Goal: Information Seeking & Learning: Learn about a topic

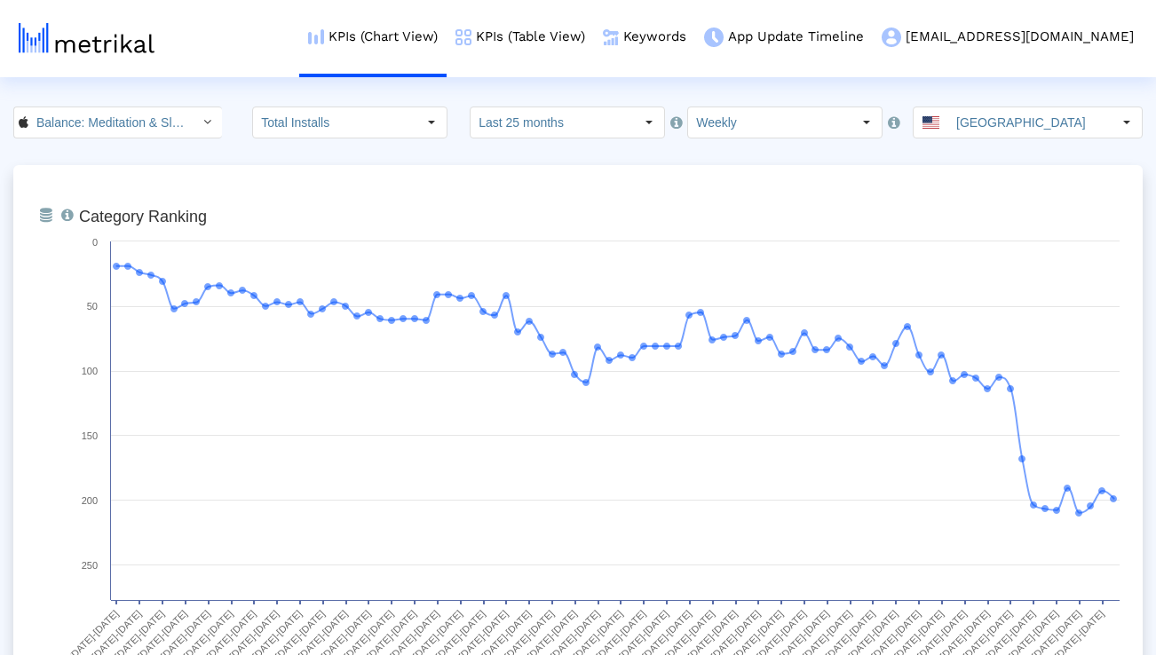
scroll to position [1381, 0]
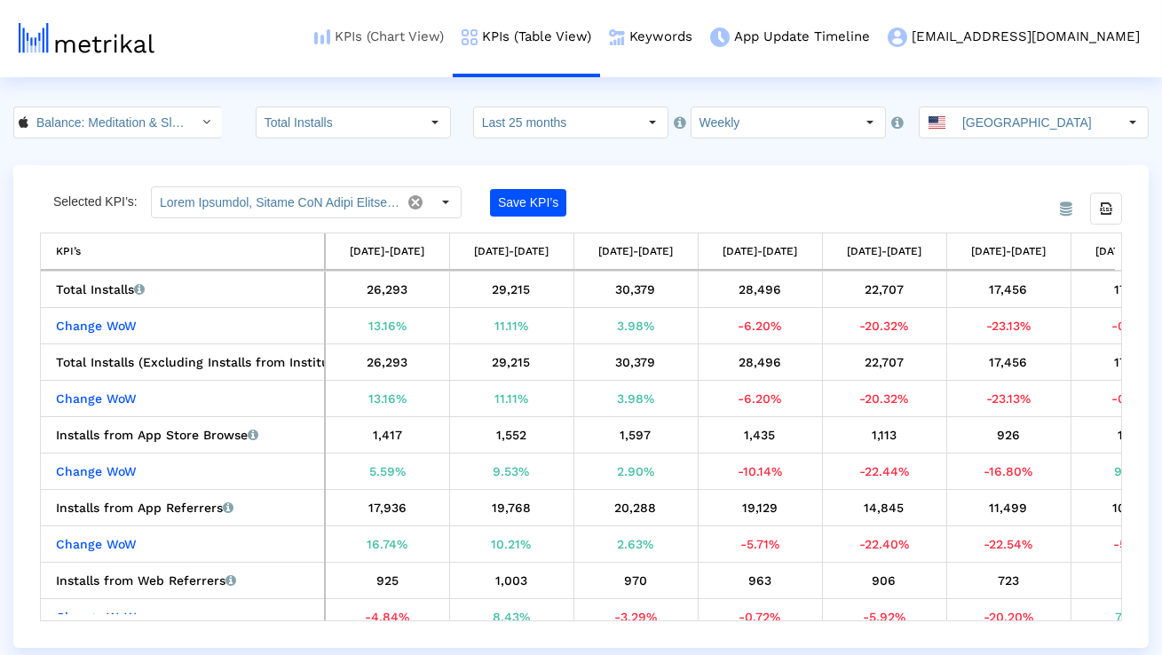
click at [453, 36] on link "KPIs (Chart View)" at bounding box center [378, 37] width 147 height 74
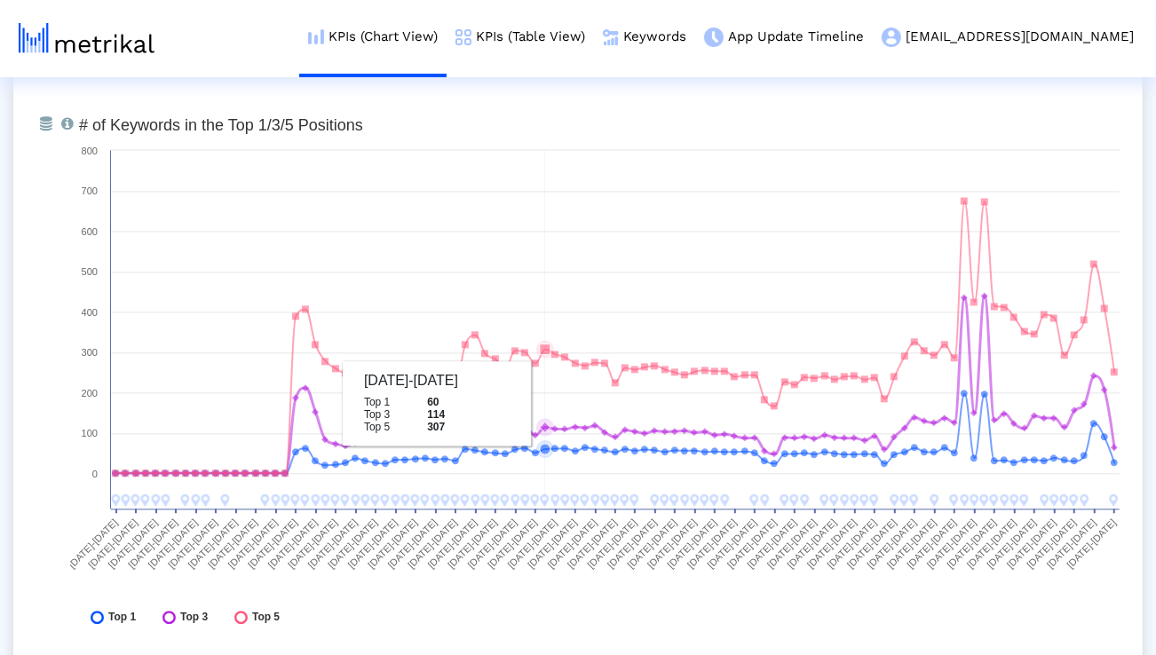
scroll to position [6559, 0]
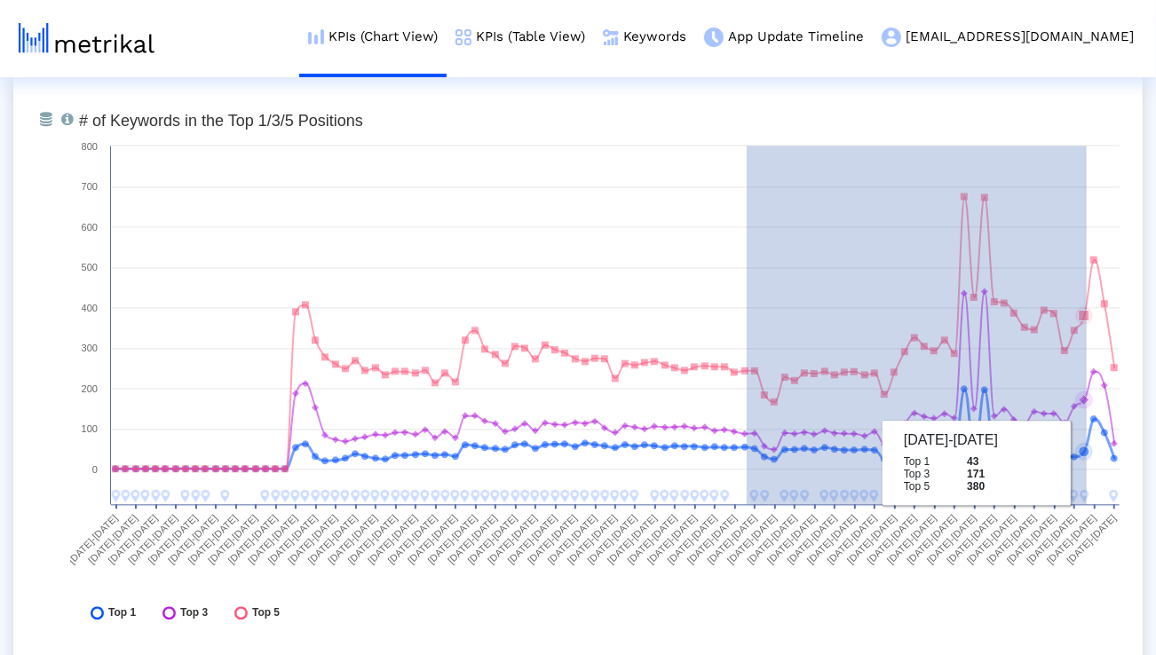
drag, startPoint x: 747, startPoint y: 400, endPoint x: 1087, endPoint y: 463, distance: 345.6
click at [1087, 463] on rect at bounding box center [599, 371] width 1058 height 533
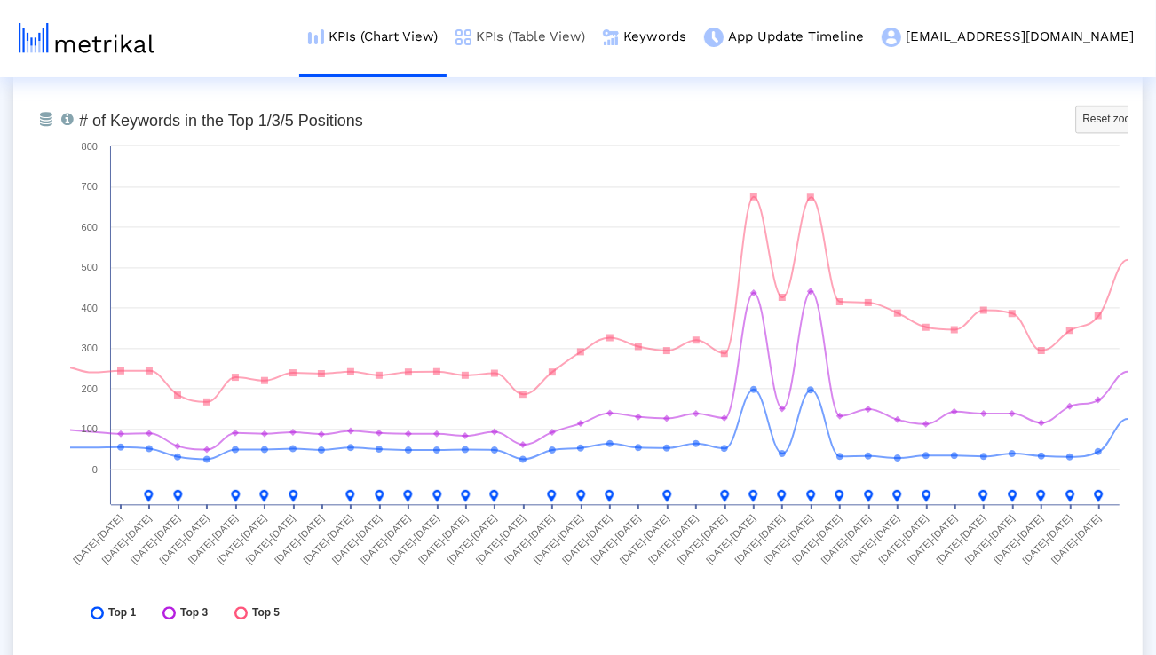
click at [567, 29] on link "KPIs (Table View)" at bounding box center [520, 37] width 147 height 74
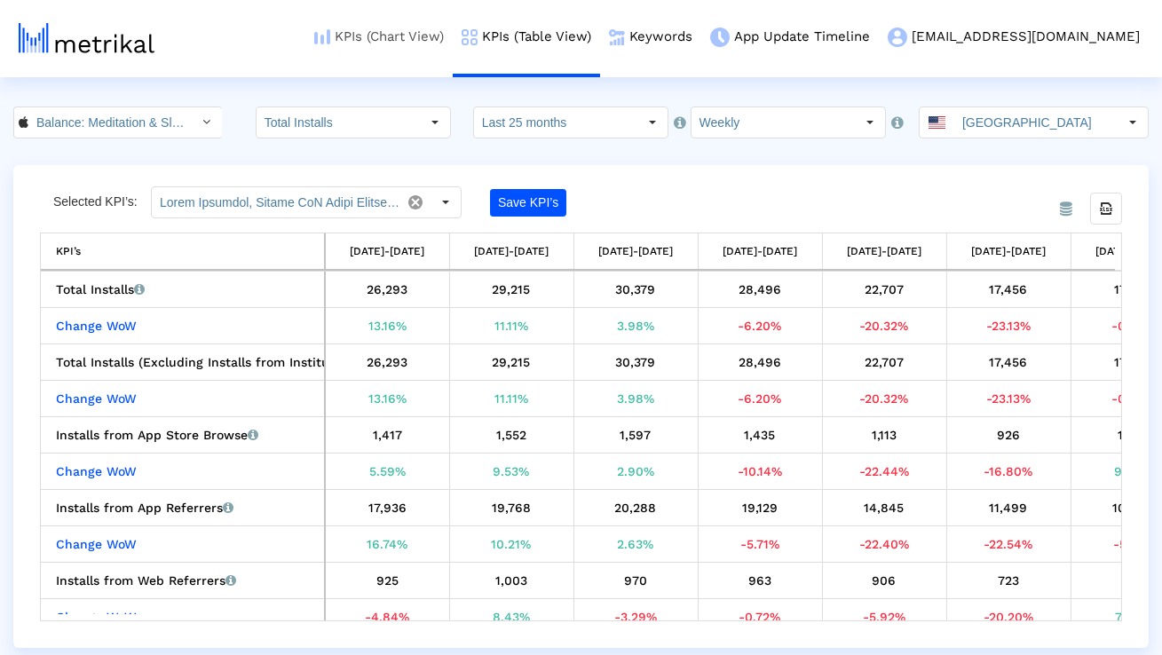
click at [450, 56] on link "KPIs (Chart View)" at bounding box center [378, 37] width 147 height 74
click at [449, 37] on link "KPIs (Chart View)" at bounding box center [378, 37] width 147 height 74
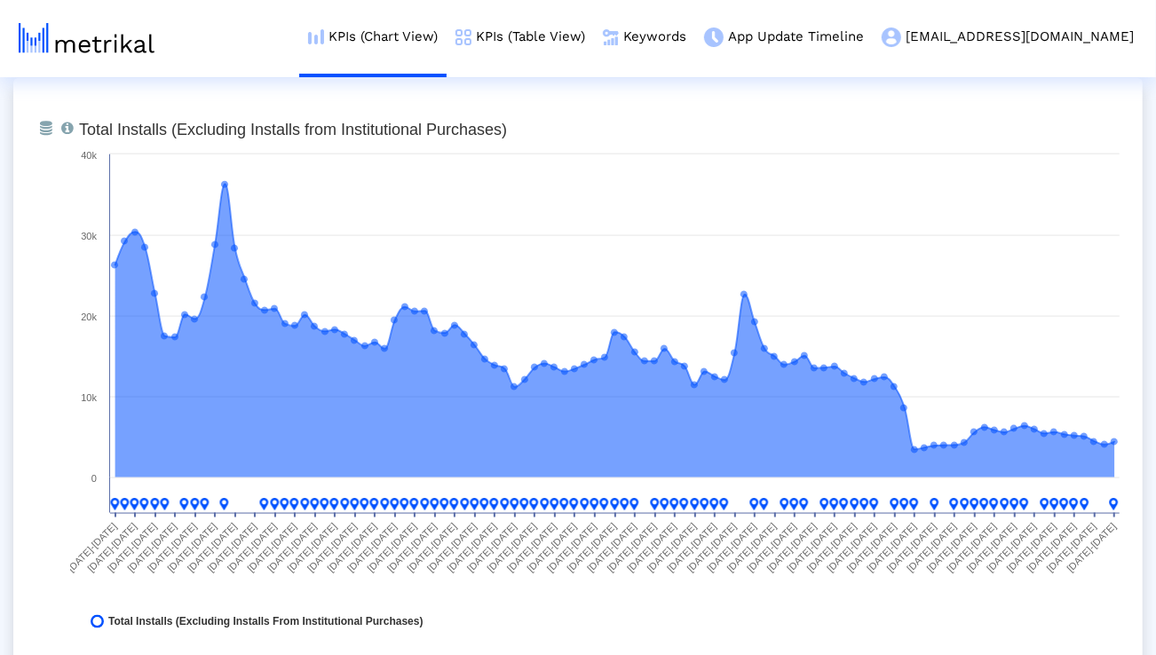
scroll to position [1382, 0]
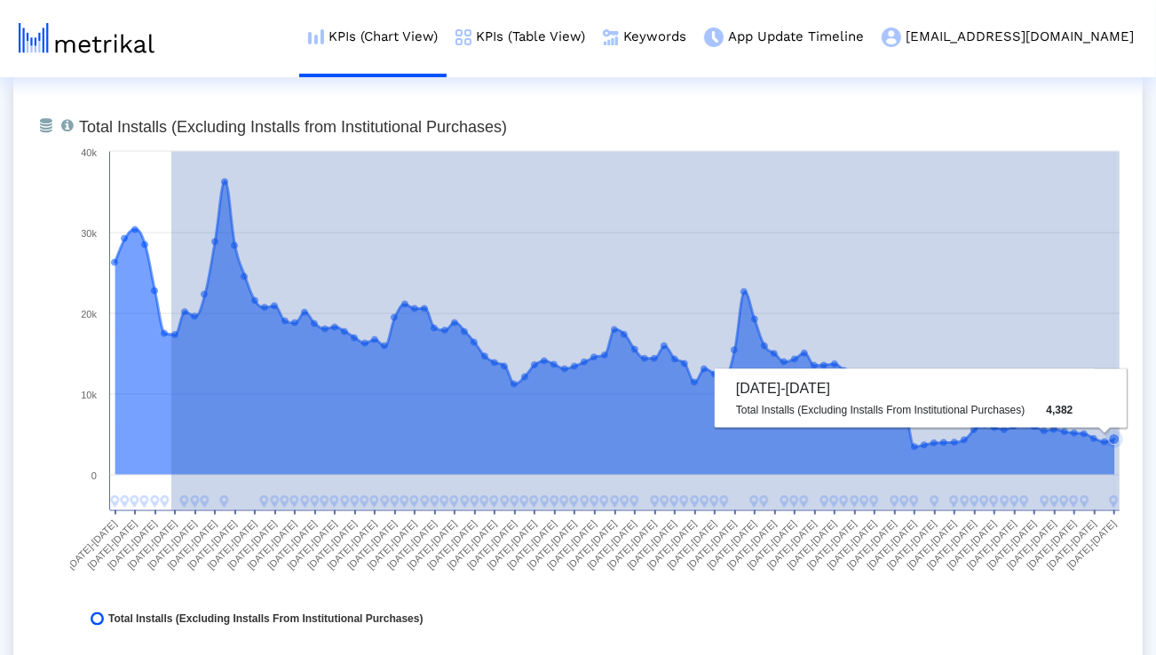
drag, startPoint x: 171, startPoint y: 465, endPoint x: 1119, endPoint y: 448, distance: 948.2
click at [1119, 448] on icon "Created with Highcharts 8.1.2 Total Installs (Excluding Installs from Instituti…" at bounding box center [599, 377] width 1058 height 533
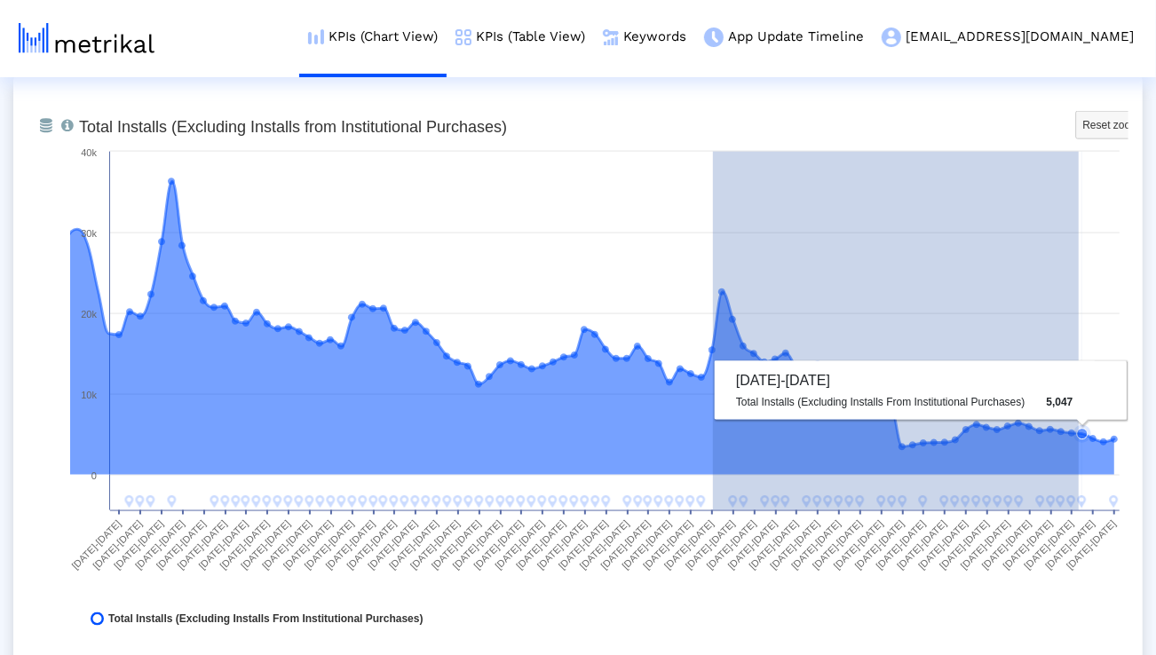
drag, startPoint x: 713, startPoint y: 376, endPoint x: 1079, endPoint y: 400, distance: 366.6
click at [1079, 400] on icon "Created with Highcharts 8.1.2 Total Installs (Excluding Installs from Instituti…" at bounding box center [599, 377] width 1058 height 533
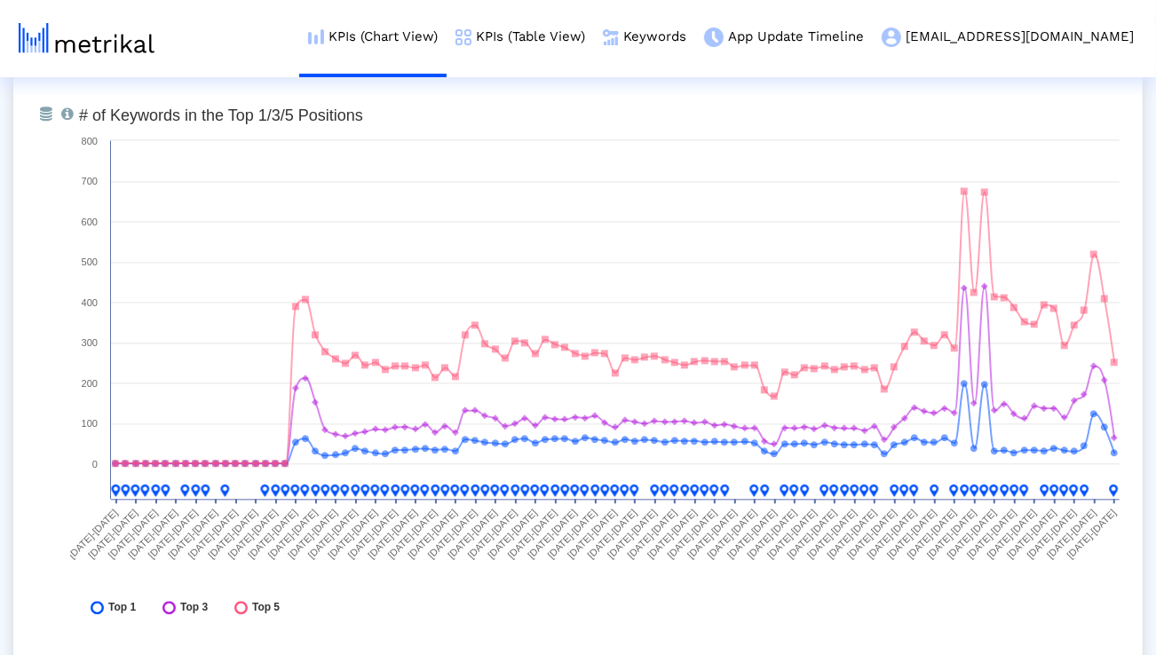
scroll to position [6558, 0]
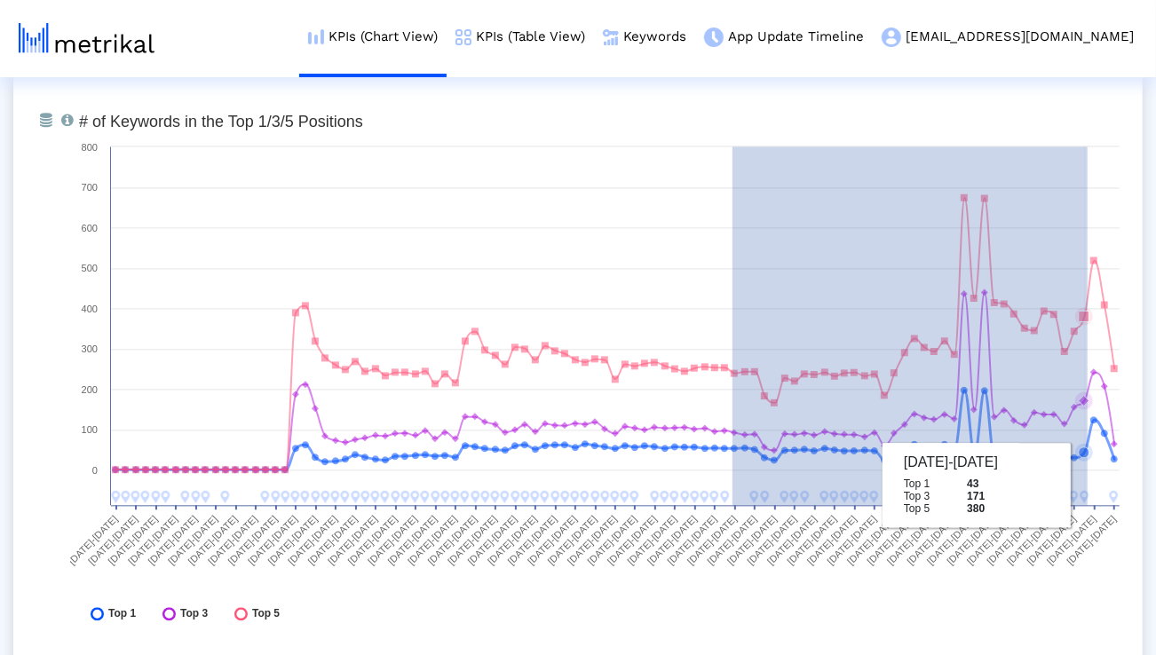
drag, startPoint x: 732, startPoint y: 478, endPoint x: 1087, endPoint y: 485, distance: 355.1
click at [1087, 485] on rect at bounding box center [599, 372] width 1058 height 533
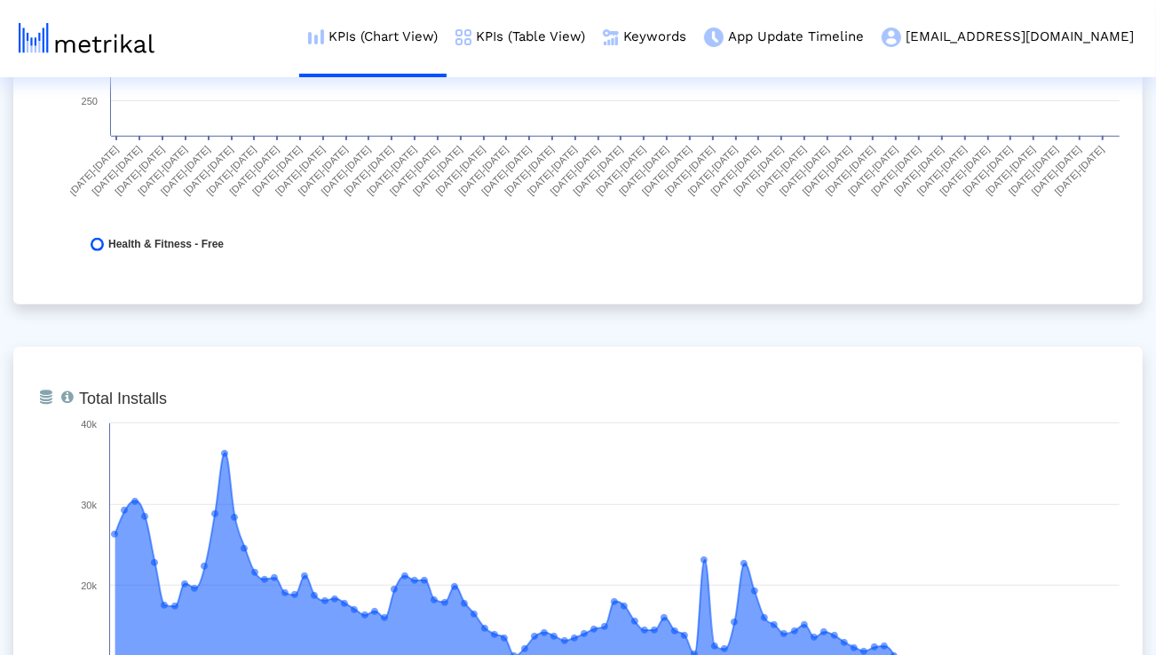
scroll to position [0, 0]
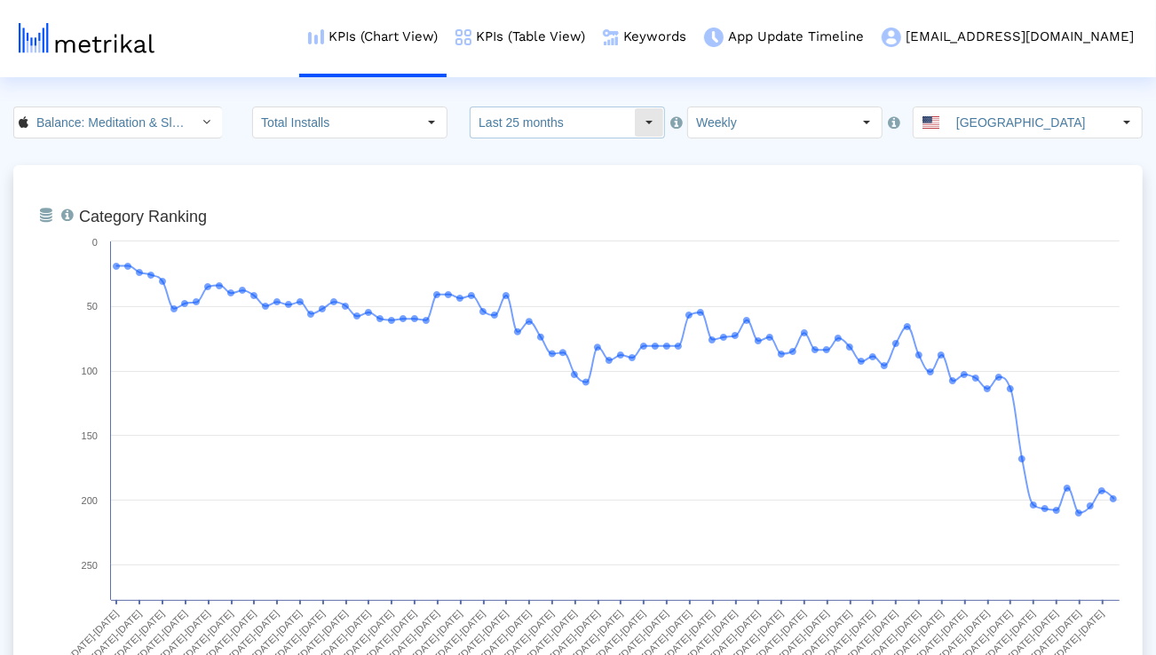
click at [516, 127] on input "Last 25 months" at bounding box center [551, 122] width 163 height 30
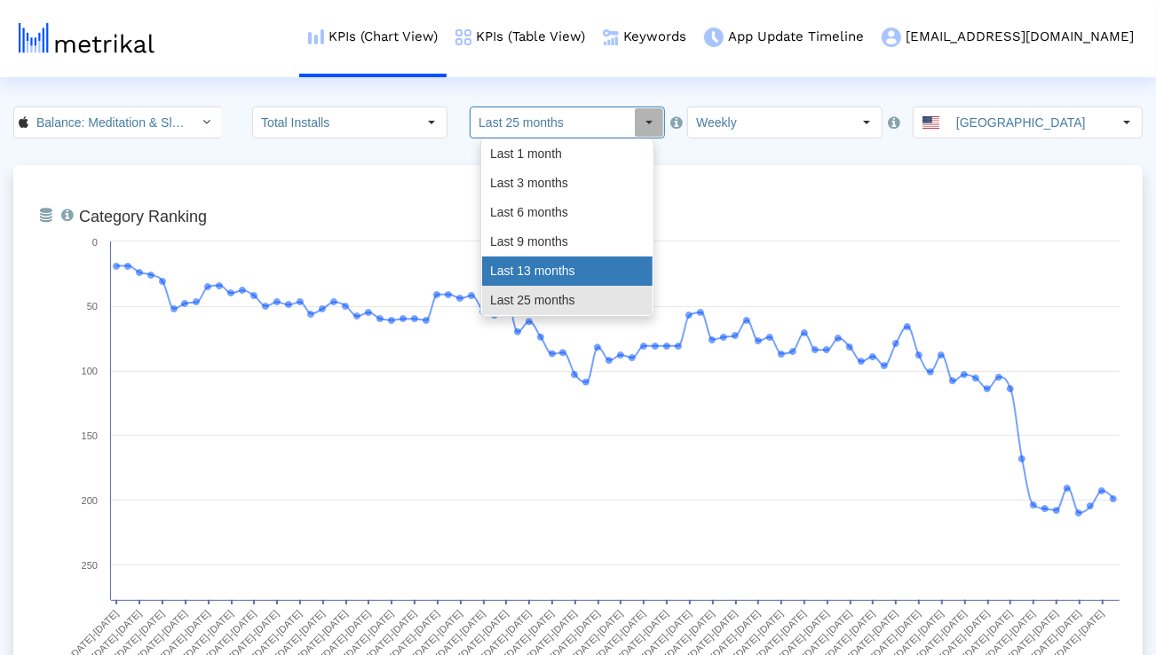
click at [515, 267] on div "Last 13 months" at bounding box center [567, 271] width 170 height 29
type input "Last 13 months"
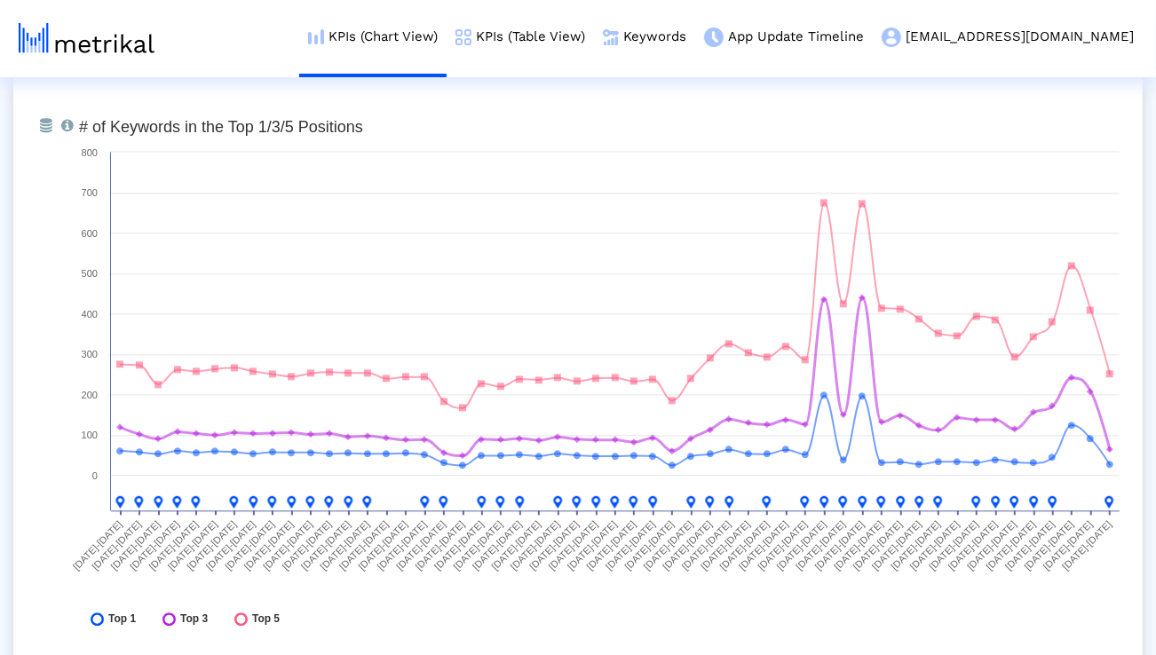
scroll to position [6556, 0]
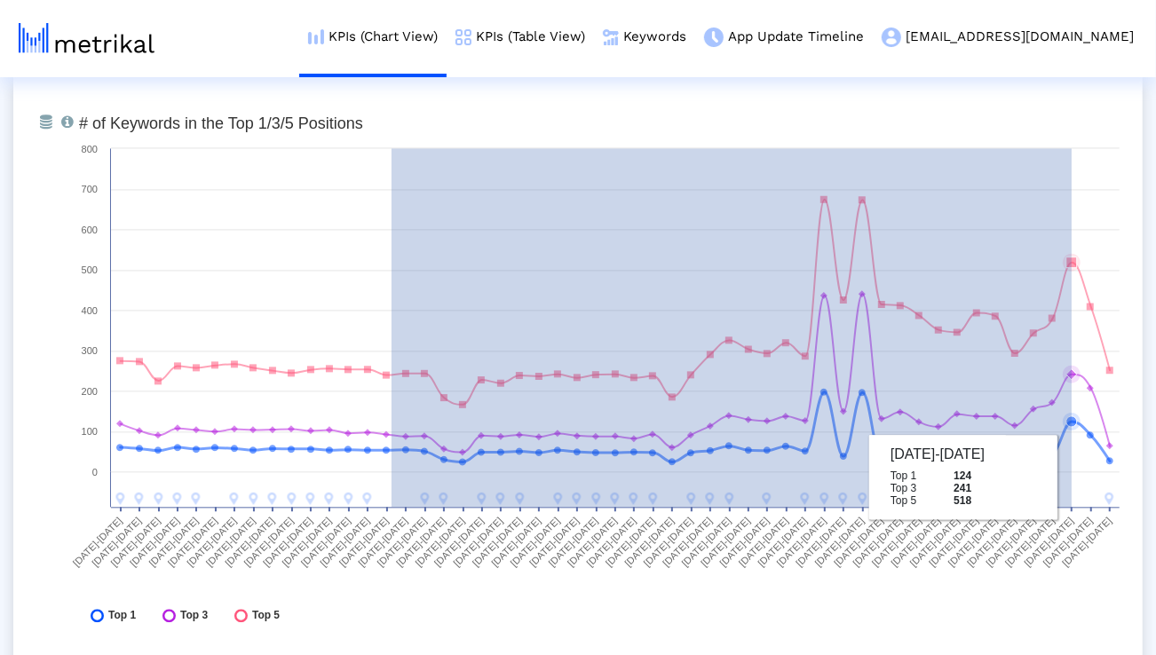
drag, startPoint x: 391, startPoint y: 502, endPoint x: 1071, endPoint y: 476, distance: 680.5
click at [1071, 476] on rect at bounding box center [599, 373] width 1058 height 533
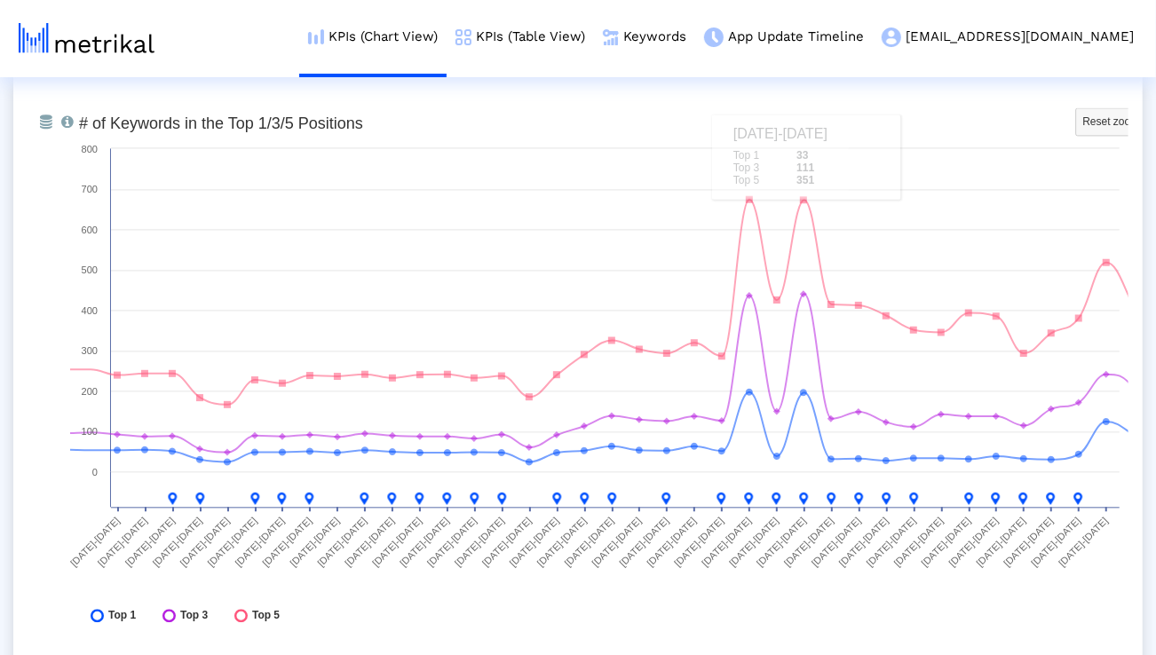
scroll to position [6565, 0]
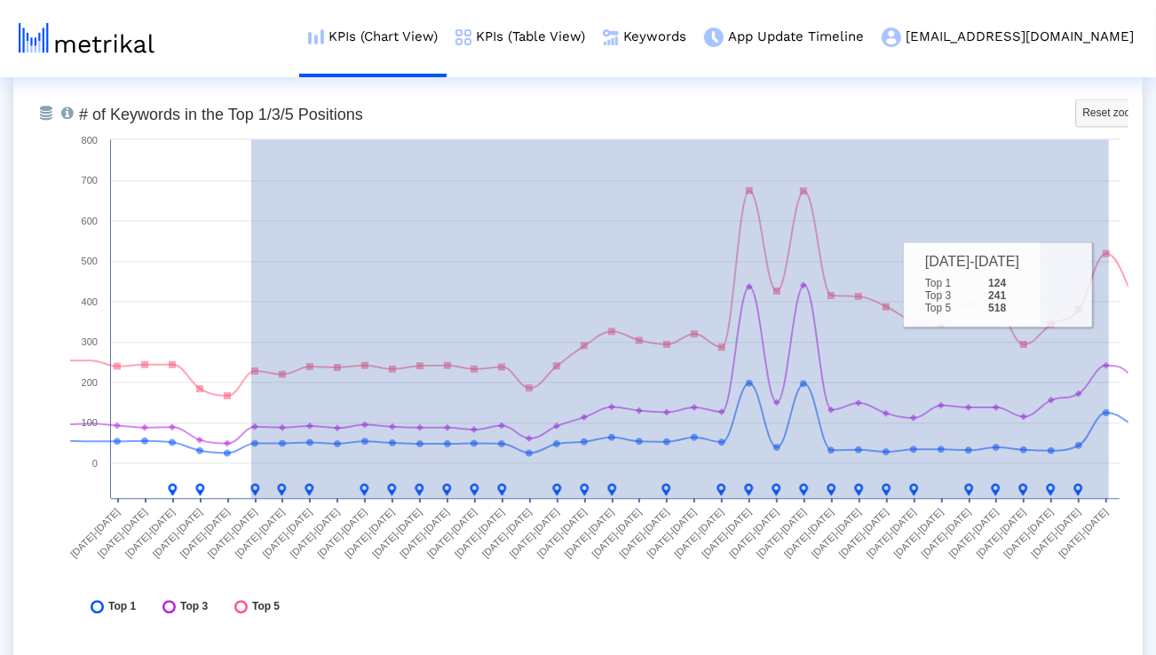
drag, startPoint x: 251, startPoint y: 369, endPoint x: 1162, endPoint y: 280, distance: 915.2
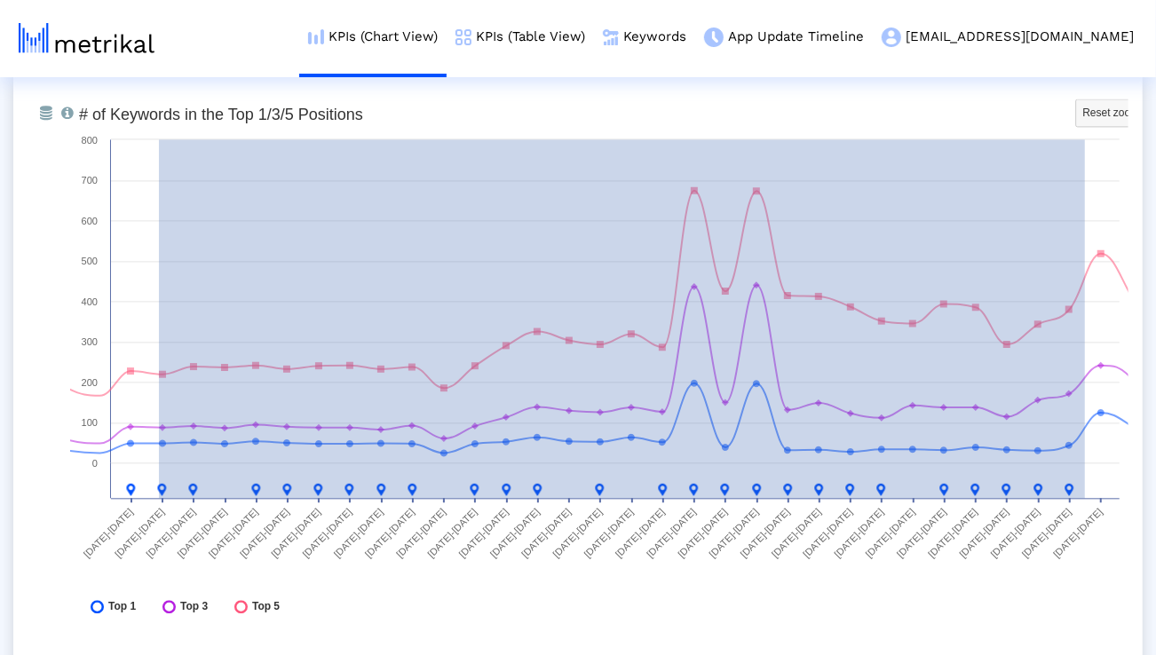
drag, startPoint x: 159, startPoint y: 380, endPoint x: 1162, endPoint y: 374, distance: 1003.2
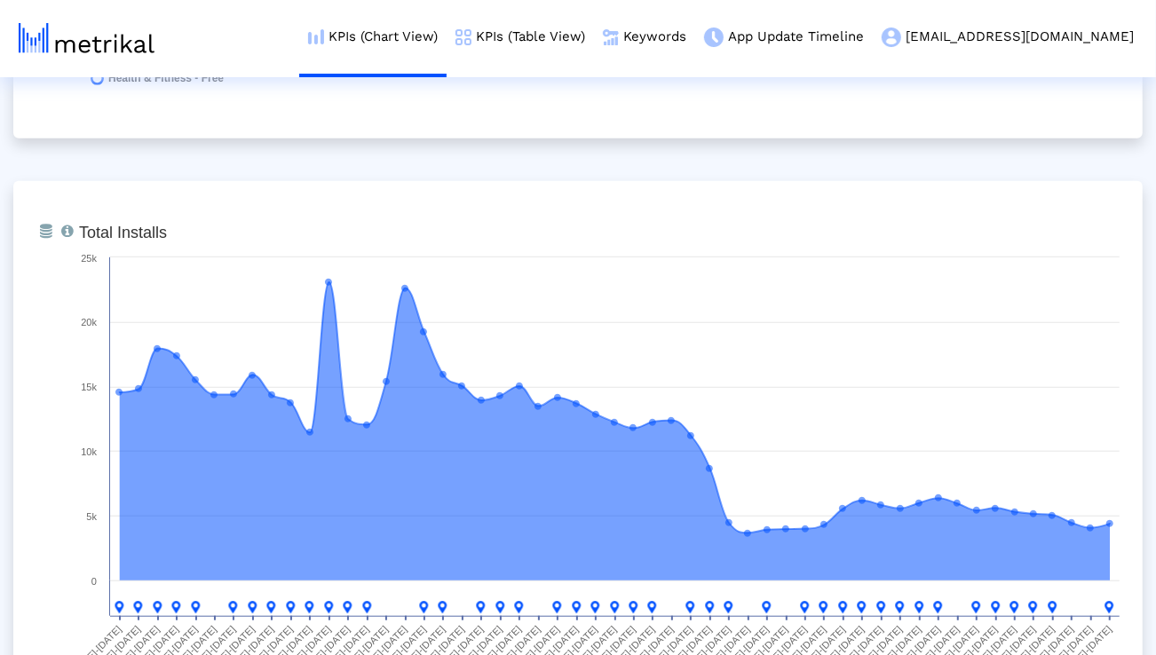
scroll to position [0, 0]
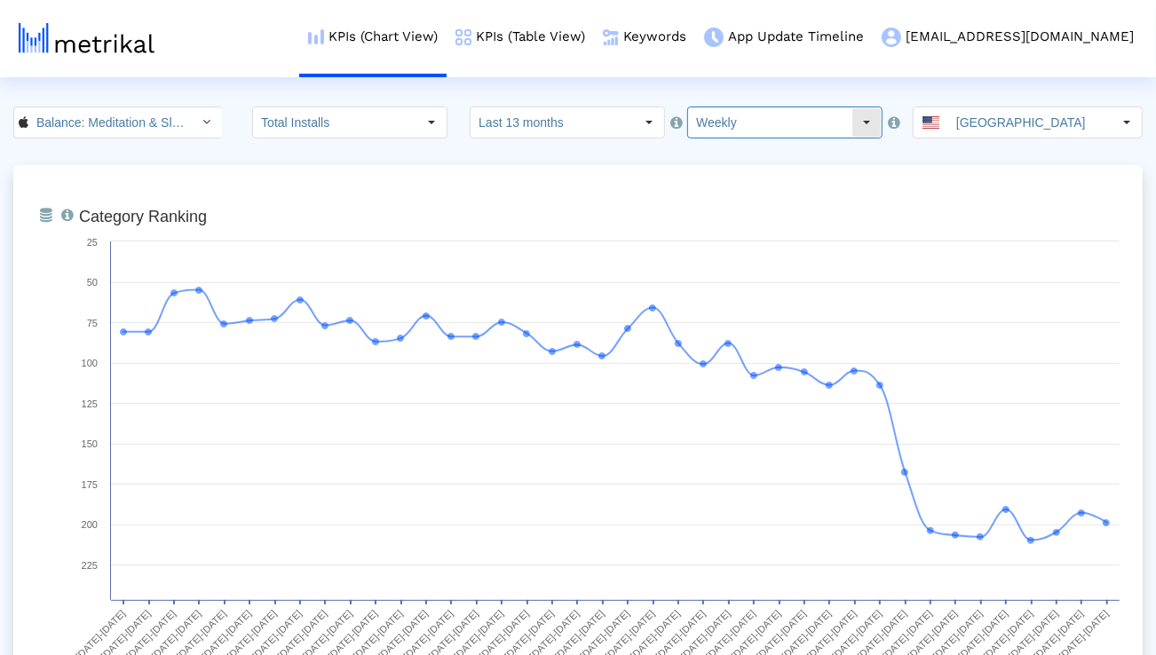
click at [704, 126] on input "Weekly" at bounding box center [769, 122] width 163 height 30
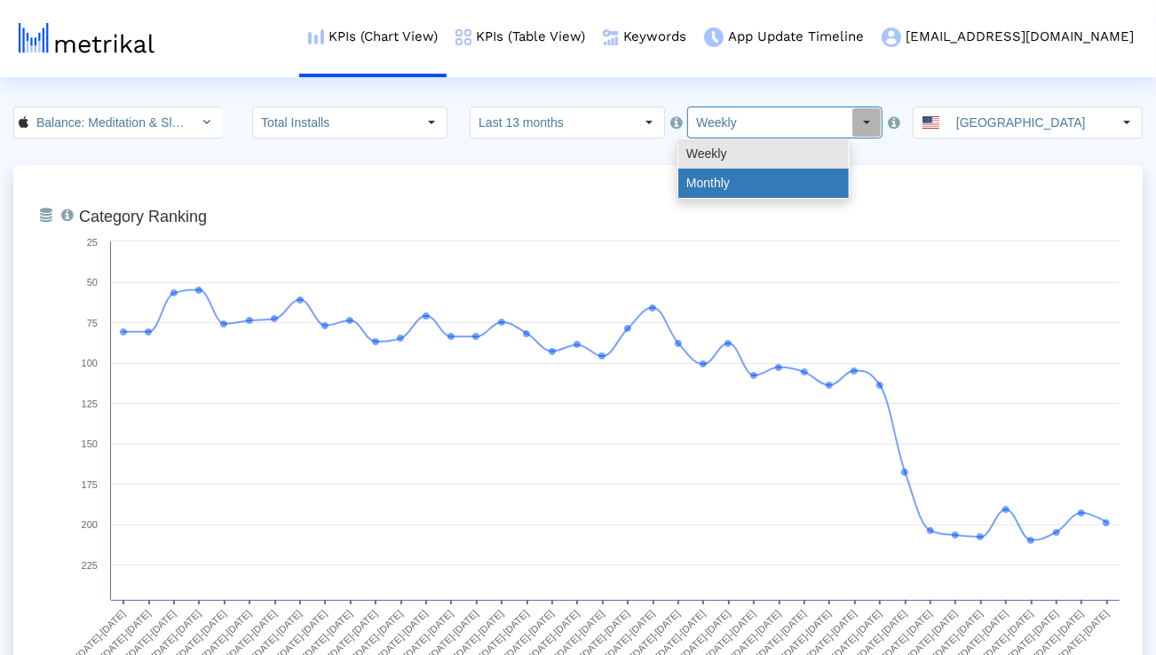
click at [708, 178] on div "Monthly" at bounding box center [763, 183] width 170 height 29
type input "Monthly"
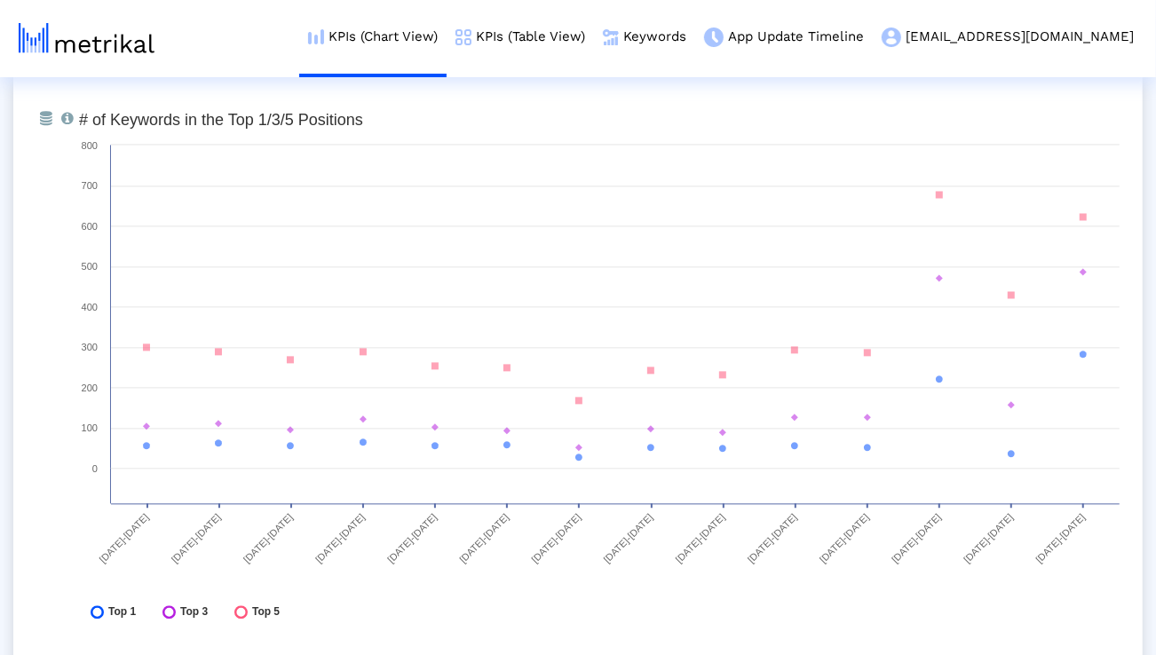
scroll to position [6560, 0]
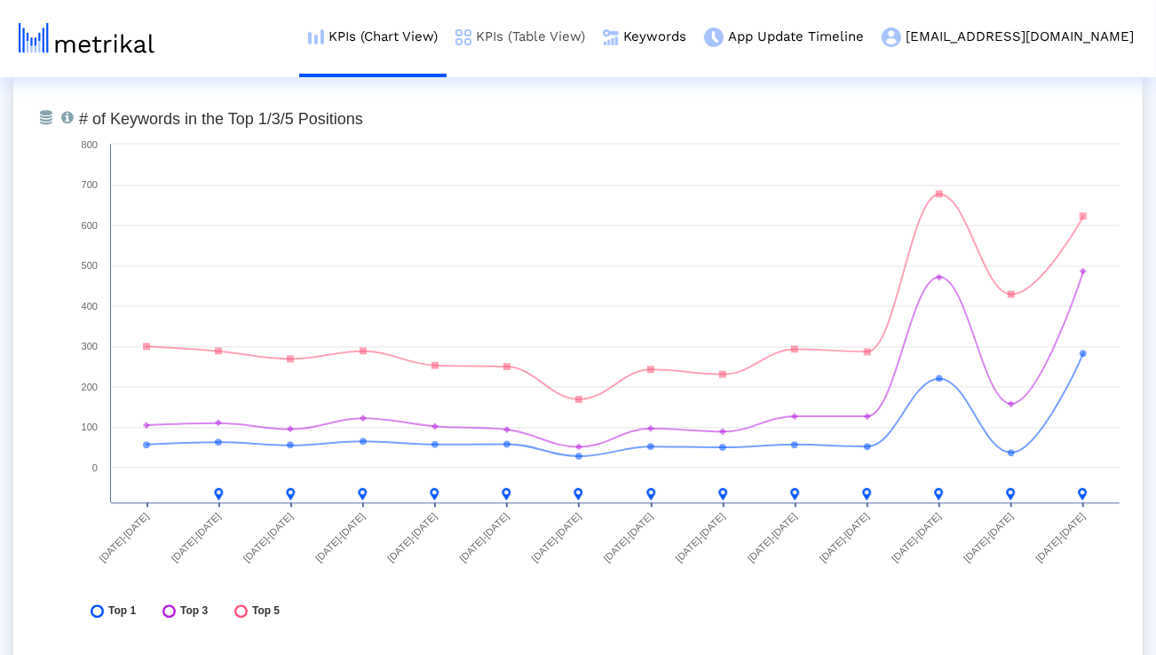
click at [565, 41] on link "KPIs (Table View)" at bounding box center [520, 37] width 147 height 74
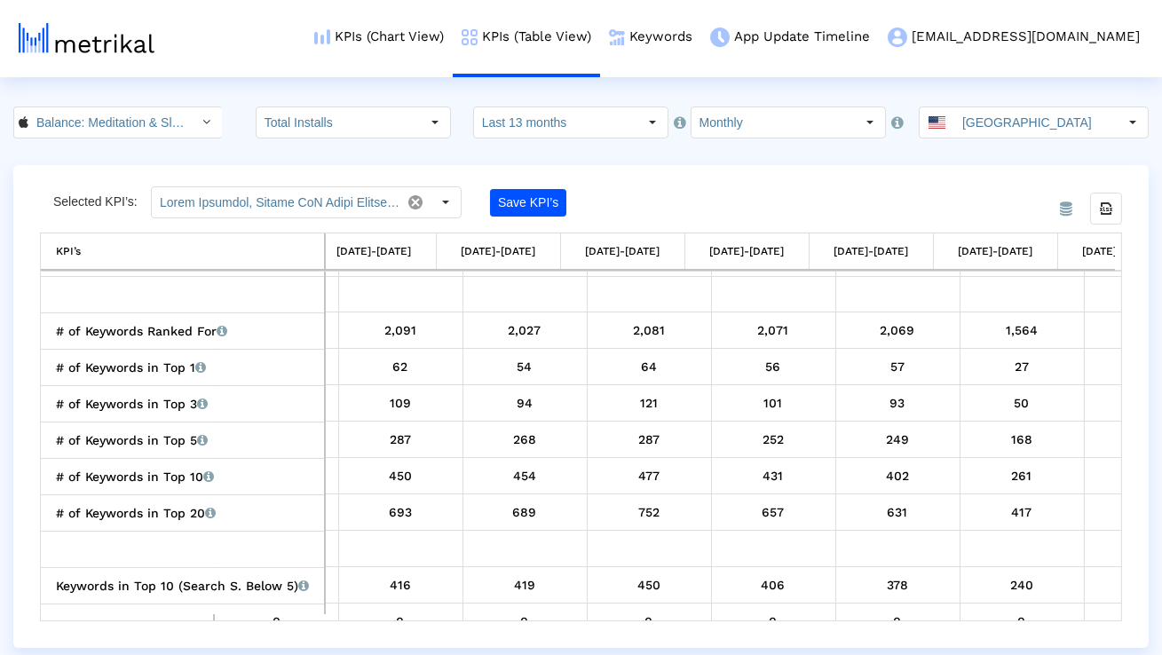
scroll to position [0, 88]
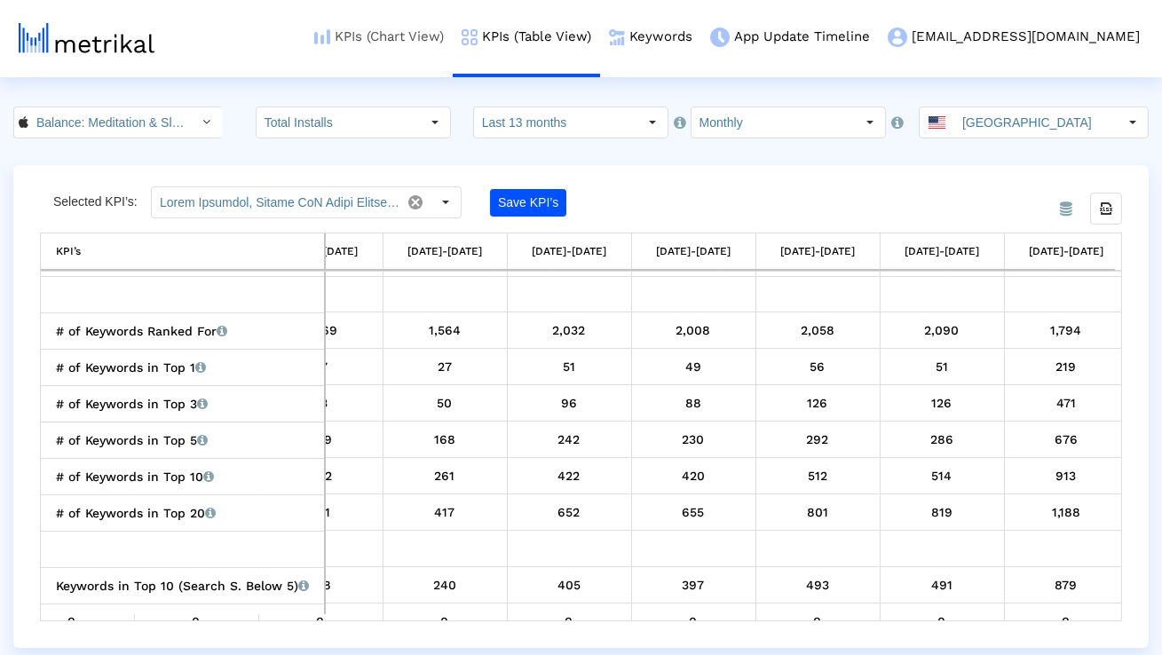
click at [453, 33] on link "KPIs (Chart View)" at bounding box center [378, 37] width 147 height 74
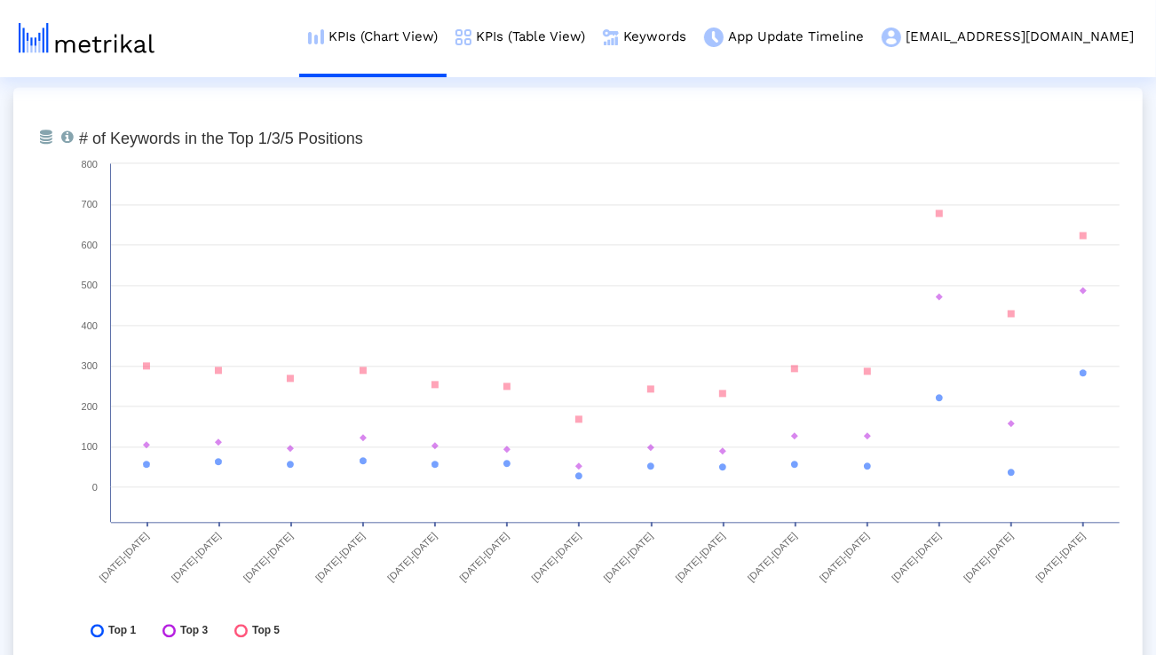
scroll to position [6555, 0]
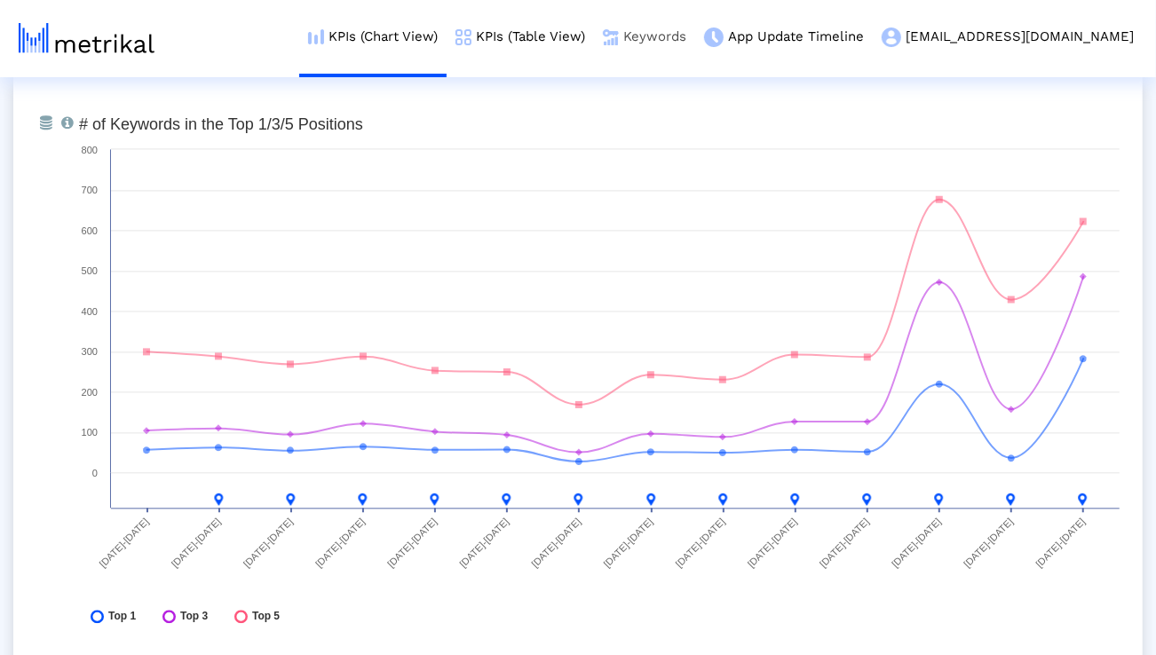
click at [695, 36] on link "Keywords" at bounding box center [644, 37] width 101 height 74
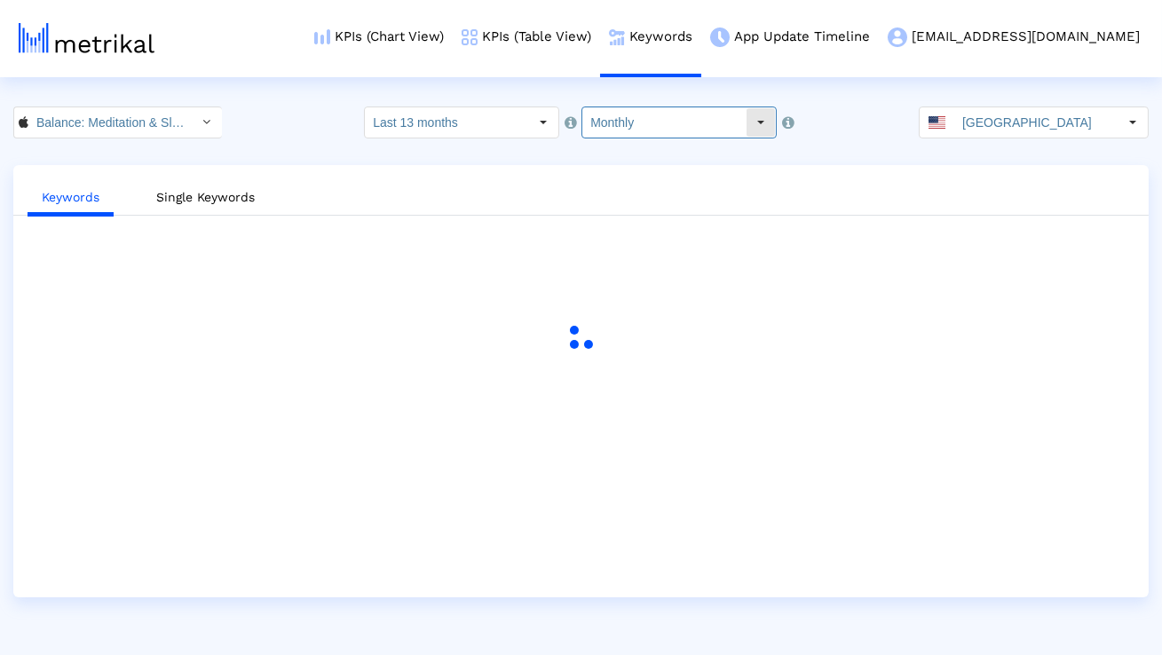
click at [609, 129] on input "Monthly" at bounding box center [663, 122] width 163 height 30
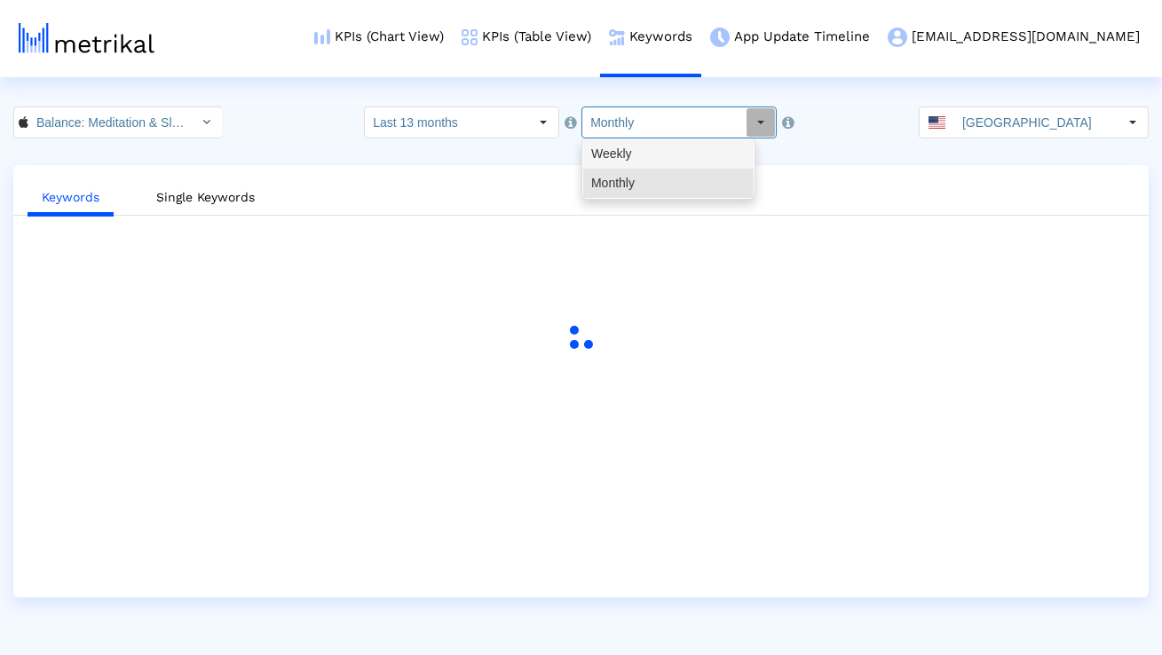
click at [610, 158] on div "Weekly" at bounding box center [668, 153] width 170 height 29
type input "Weekly"
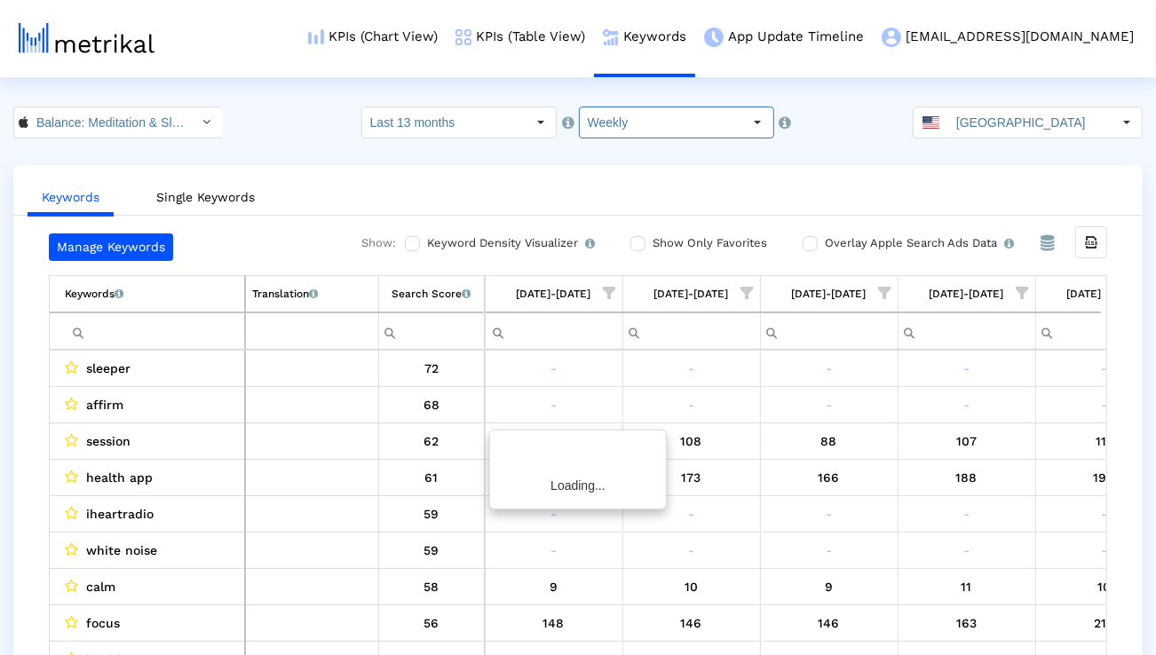
scroll to position [0, 1172]
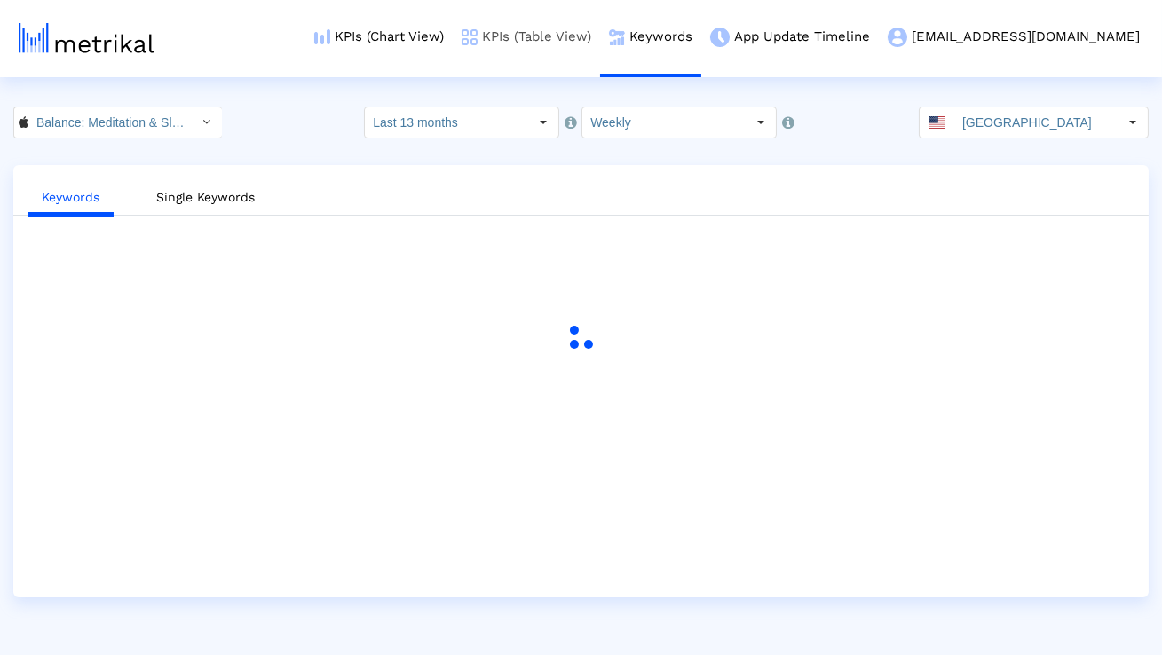
click at [600, 36] on link "KPIs (Table View)" at bounding box center [526, 37] width 147 height 74
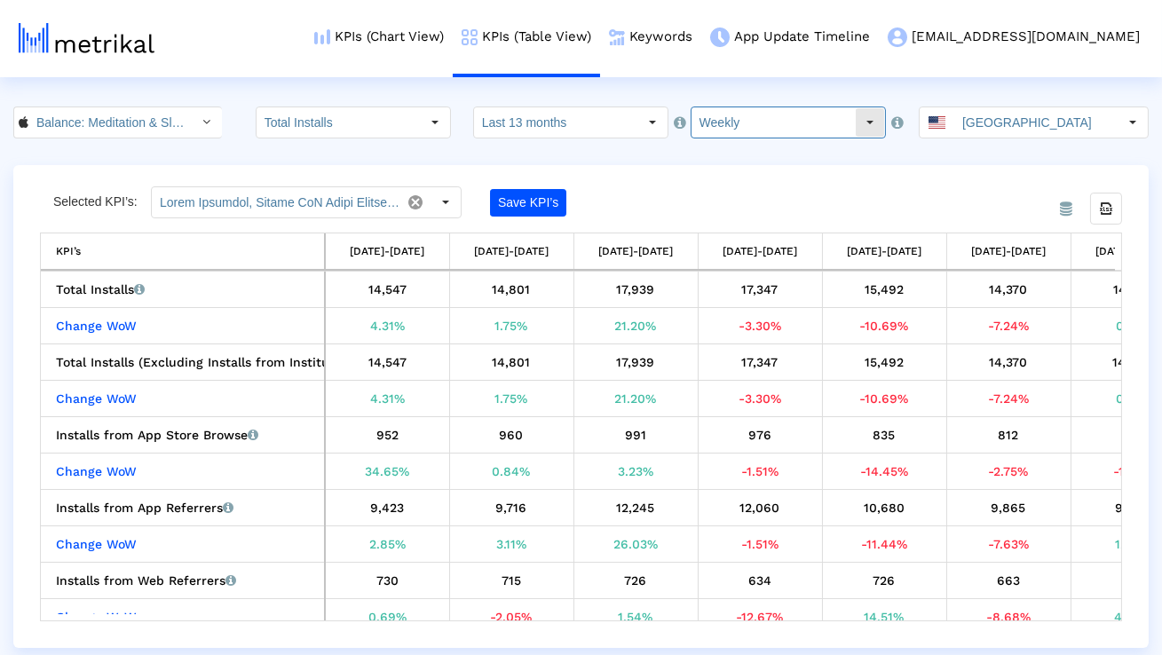
click at [712, 122] on input "Weekly" at bounding box center [773, 122] width 163 height 30
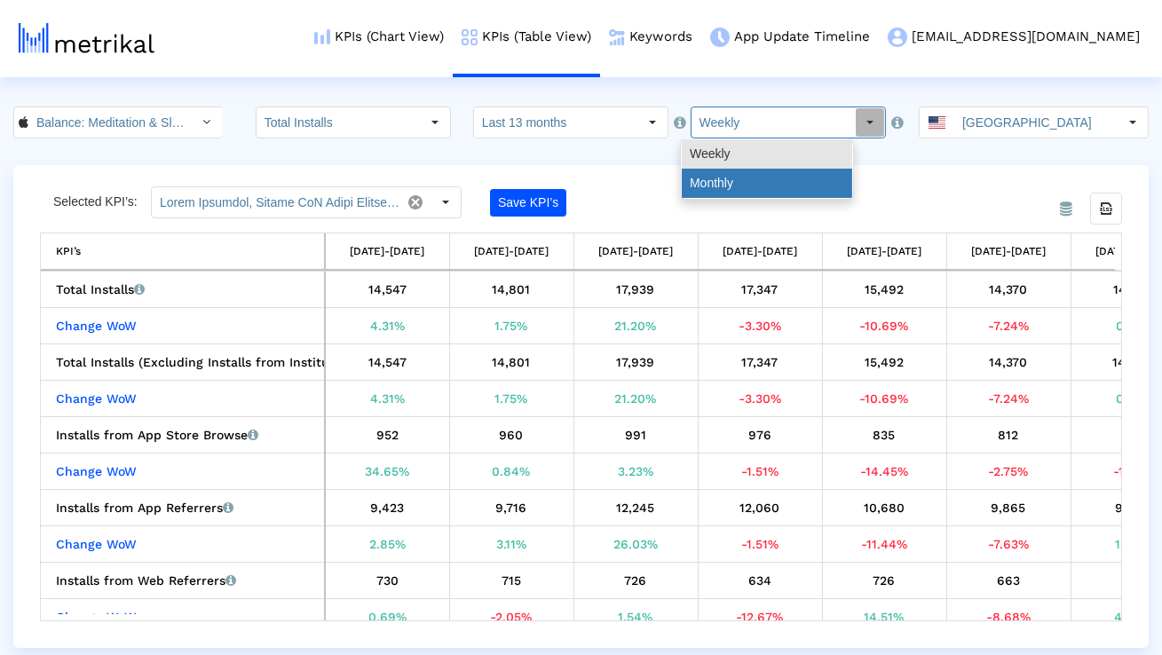
click at [716, 173] on div "Monthly" at bounding box center [767, 183] width 170 height 29
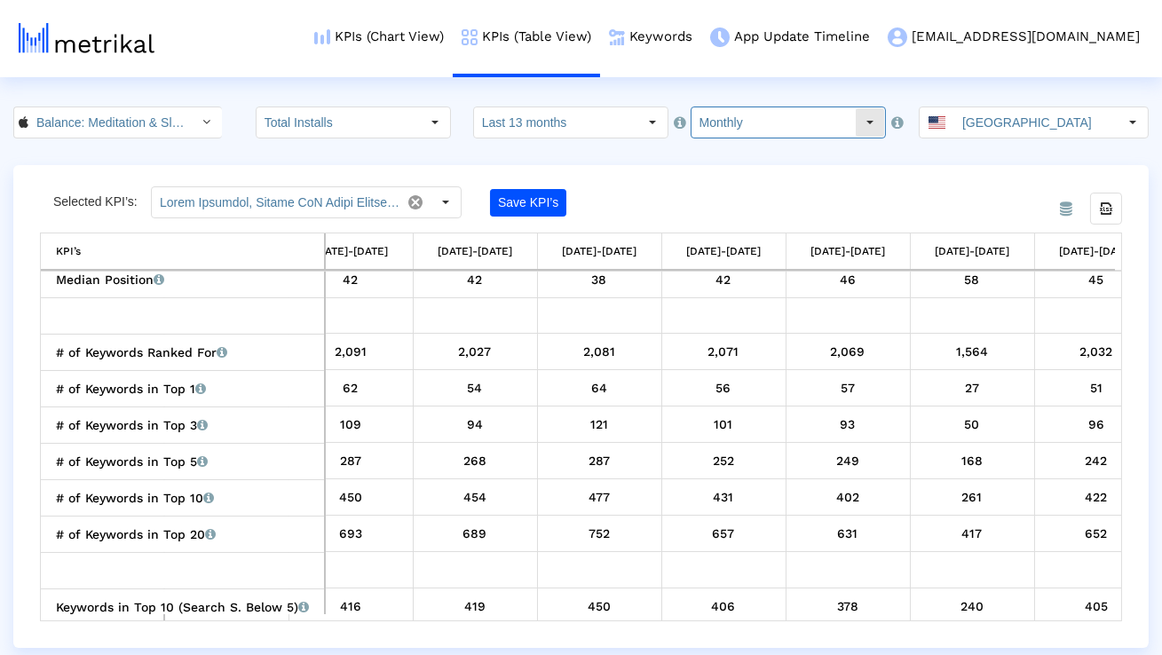
click at [771, 126] on input "Monthly" at bounding box center [773, 122] width 163 height 30
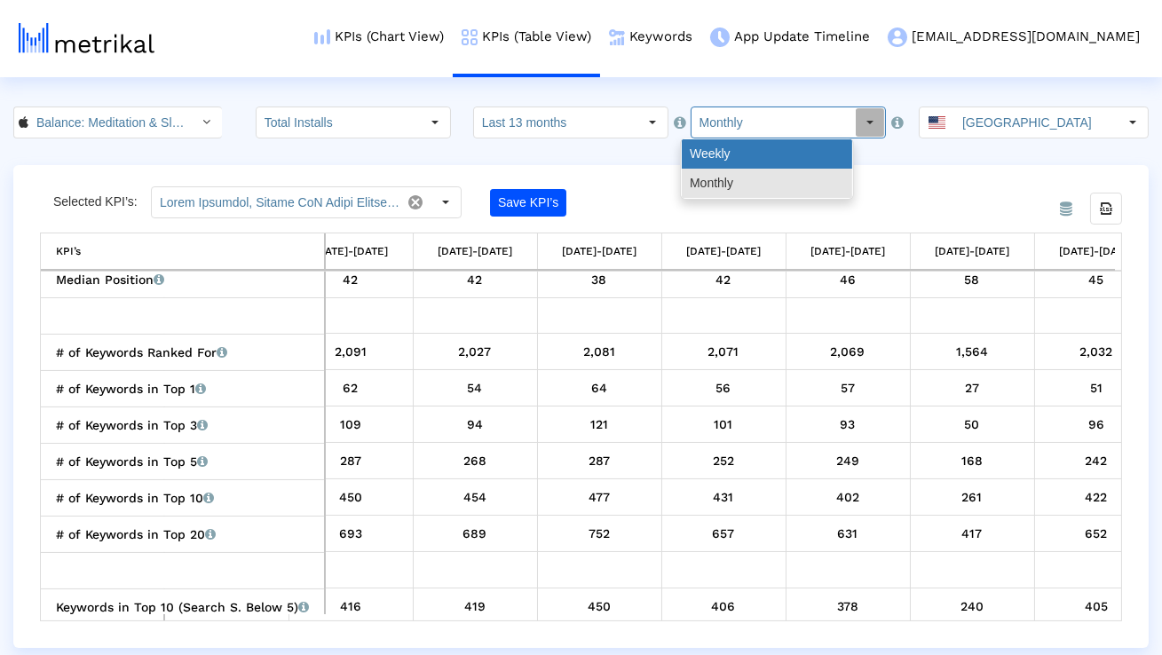
click at [764, 151] on div "Weekly" at bounding box center [767, 153] width 170 height 29
type input "Weekly"
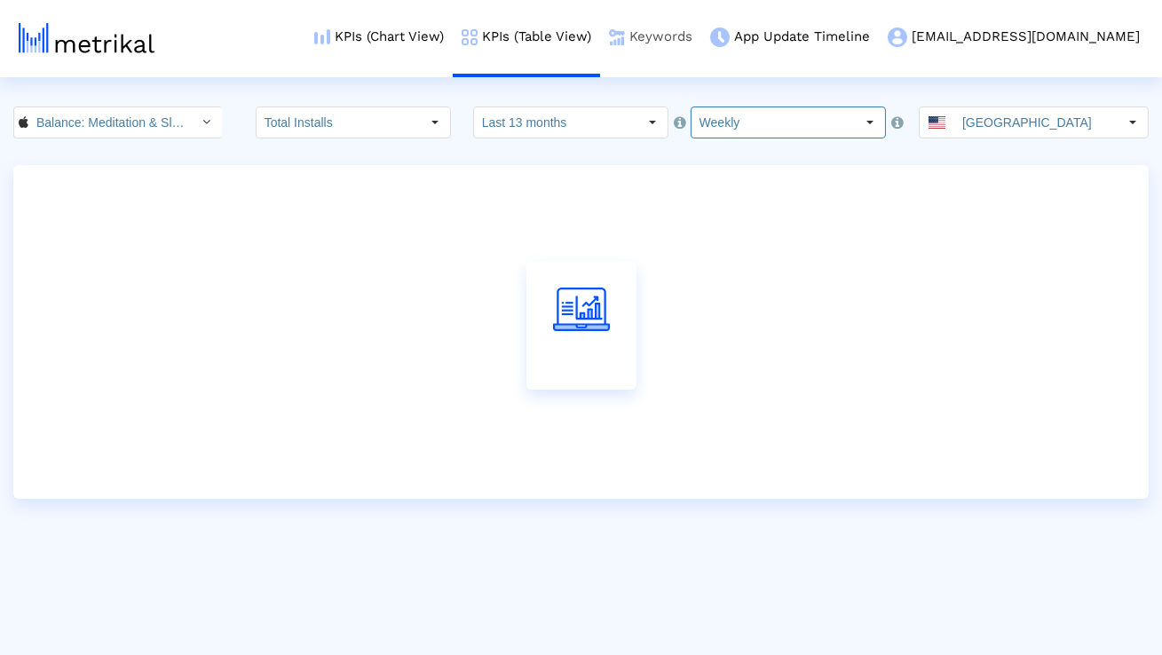
click at [701, 45] on link "Keywords" at bounding box center [650, 37] width 101 height 74
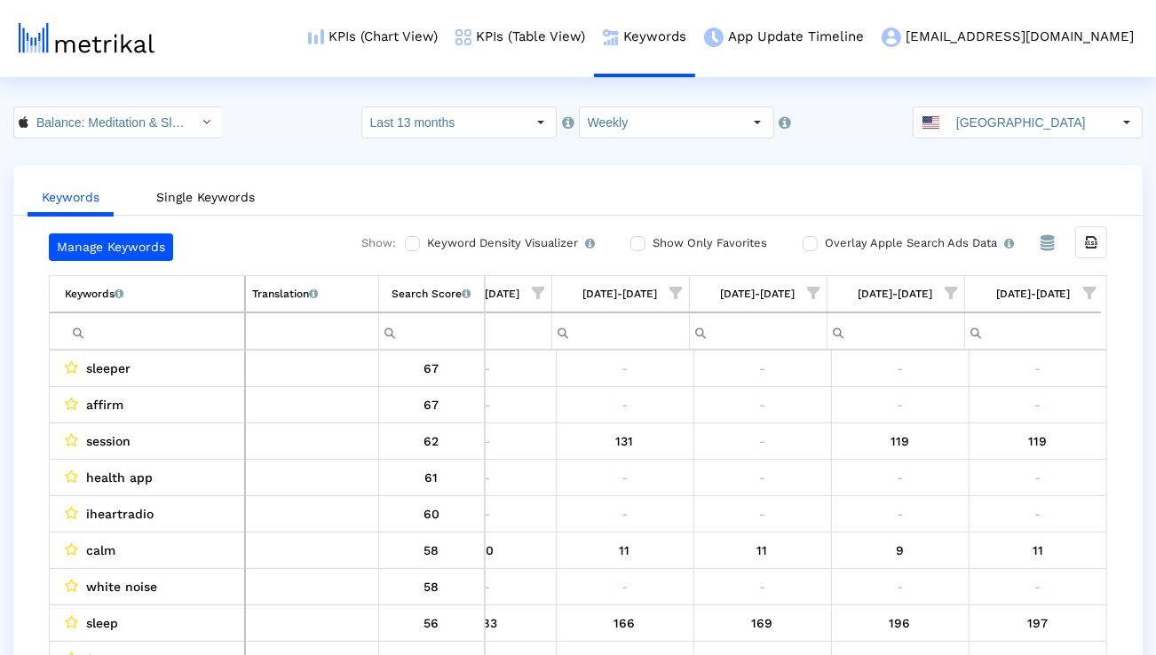
click at [1084, 297] on span "Show filter options for column '09/14/25-09/20/25'" at bounding box center [1089, 293] width 12 height 12
click at [848, 194] on ul "Keywords Single Keywords" at bounding box center [577, 195] width 1129 height 42
click at [816, 291] on span "Show filter options for column '08/31/25-09/06/25'" at bounding box center [814, 293] width 12 height 12
click at [753, 423] on div "Is One" at bounding box center [727, 419] width 159 height 35
click at [744, 455] on div "Between 2-3" at bounding box center [727, 455] width 159 height 35
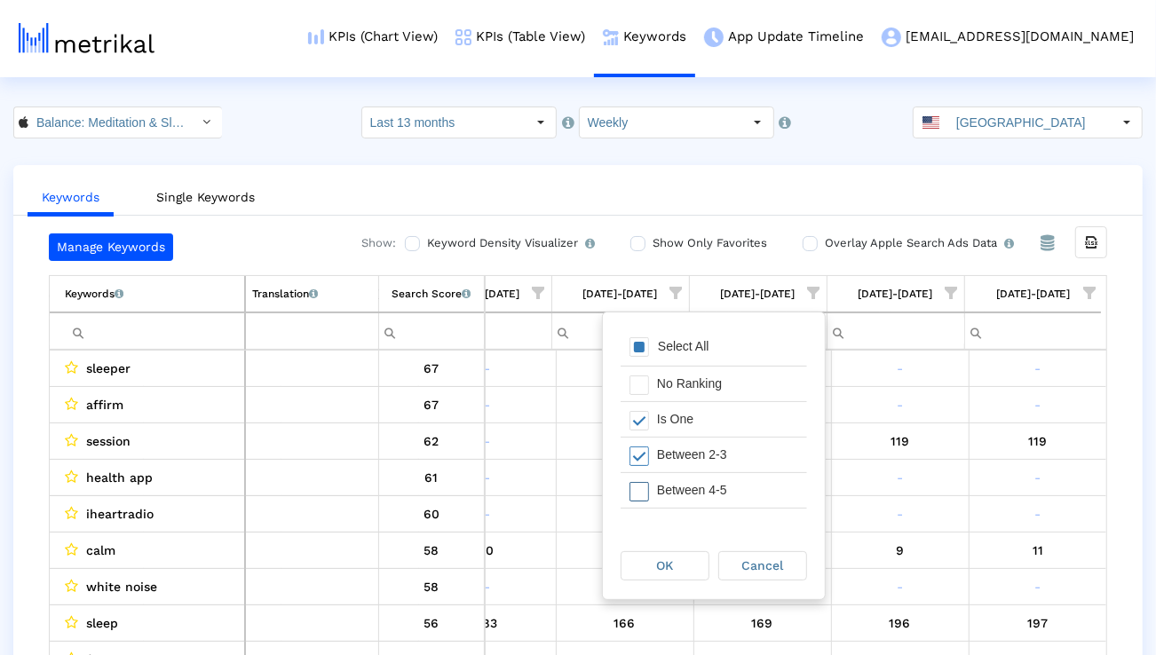
click at [740, 483] on div "Between 4-5" at bounding box center [727, 490] width 159 height 35
click at [739, 488] on div "Between 6-10" at bounding box center [727, 495] width 159 height 35
click at [675, 565] on div "OK" at bounding box center [664, 566] width 87 height 28
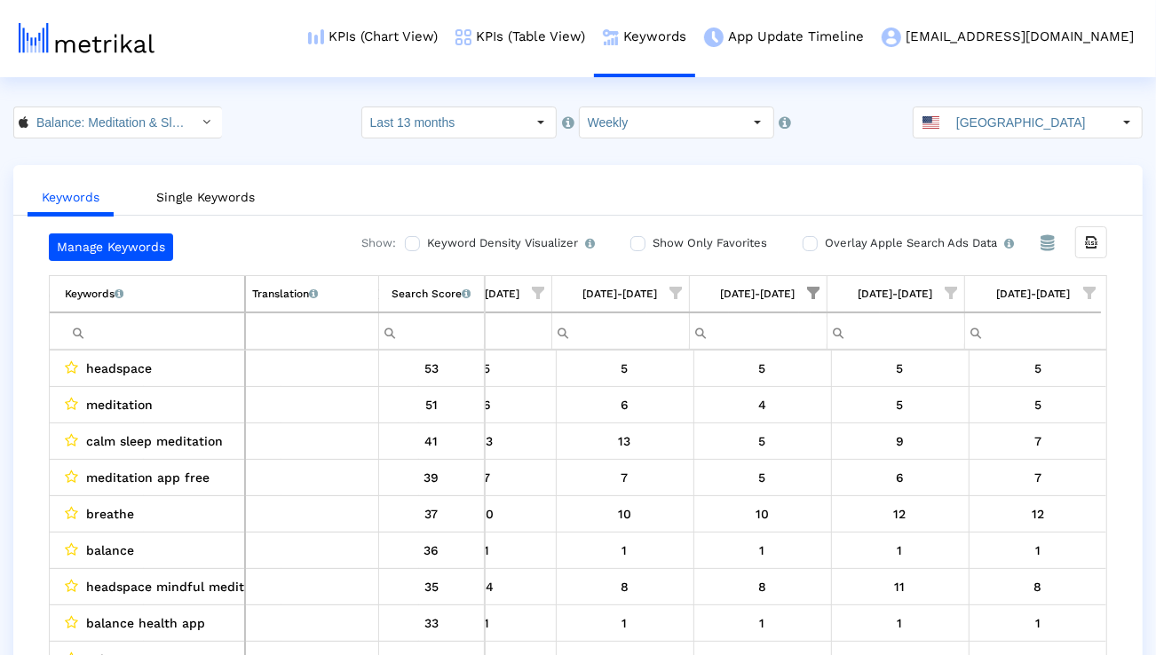
click at [817, 293] on span "Show filter options for column '08/31/25-09/06/25'" at bounding box center [814, 293] width 12 height 12
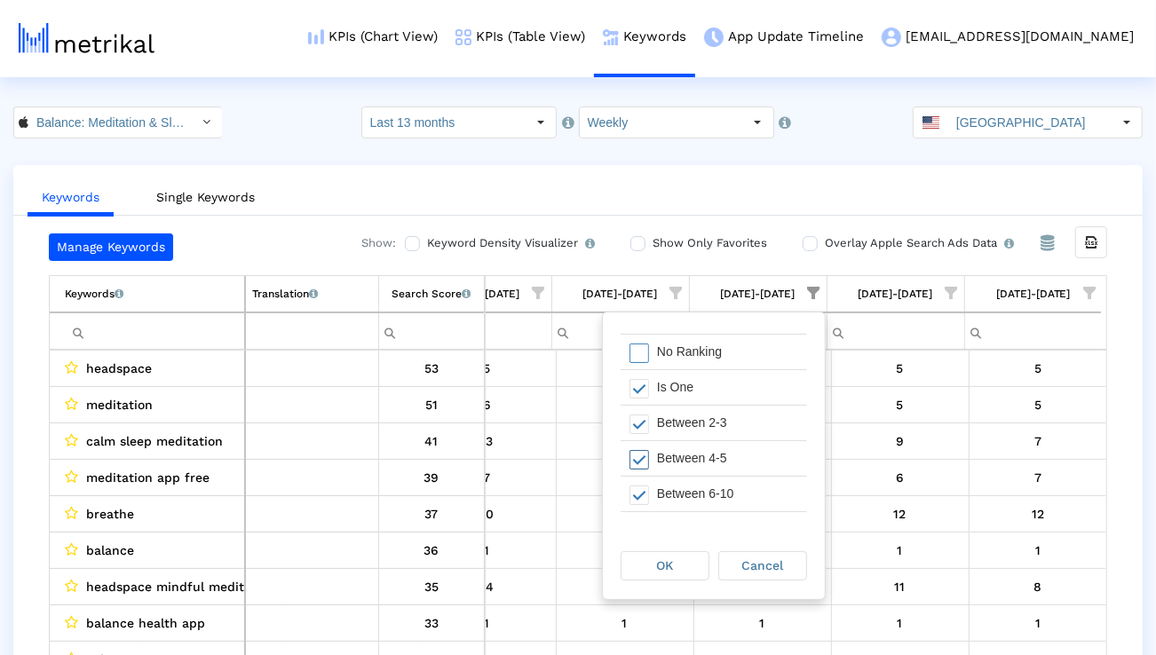
click at [741, 493] on div "Between 6-10" at bounding box center [727, 494] width 159 height 35
click at [685, 561] on div "OK" at bounding box center [664, 566] width 87 height 28
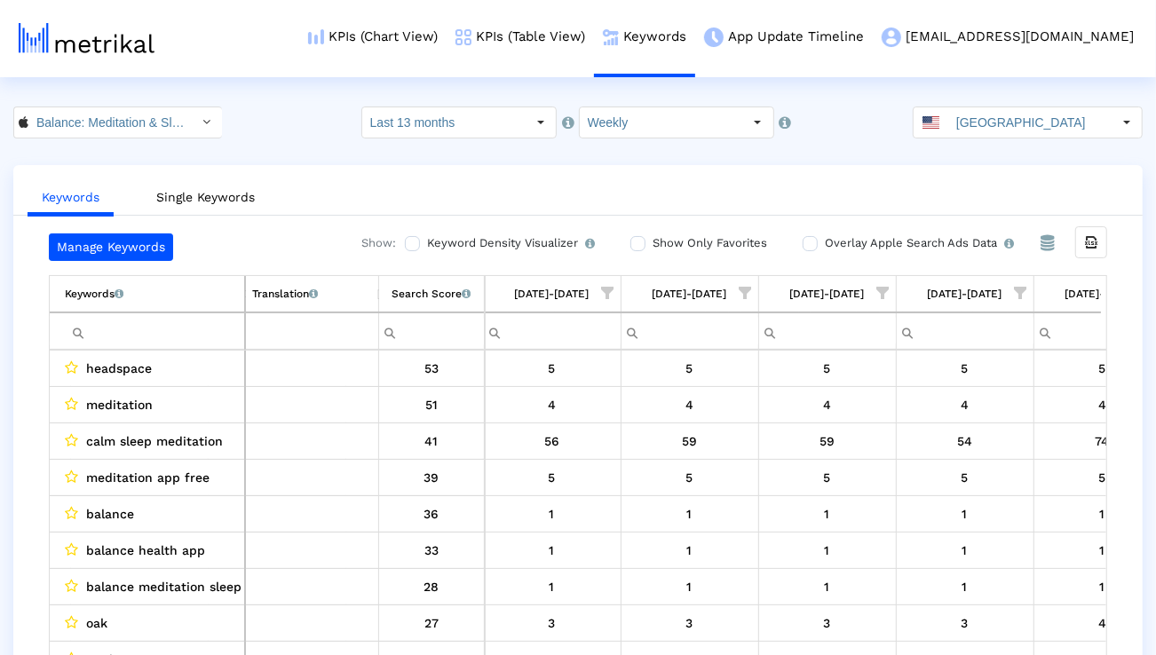
click at [605, 287] on span "Show filter options for column '12/22/24-12/28/24'" at bounding box center [608, 293] width 12 height 12
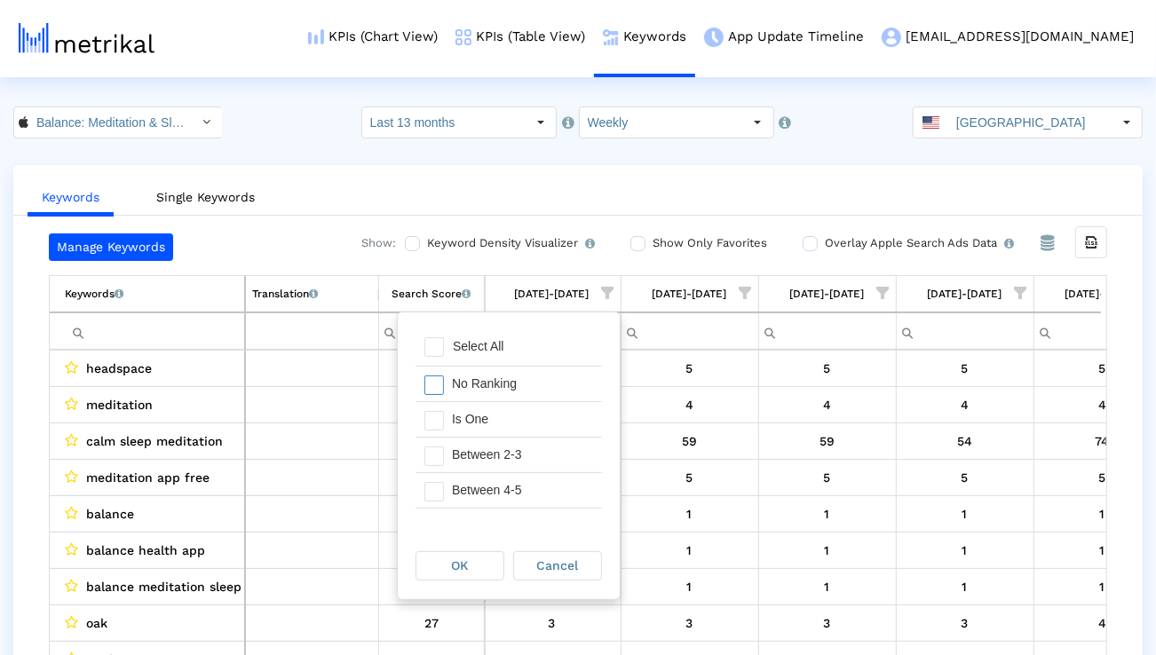
click at [546, 376] on div "No Ranking" at bounding box center [522, 384] width 159 height 35
click at [526, 439] on div "Between 6-10" at bounding box center [522, 427] width 159 height 35
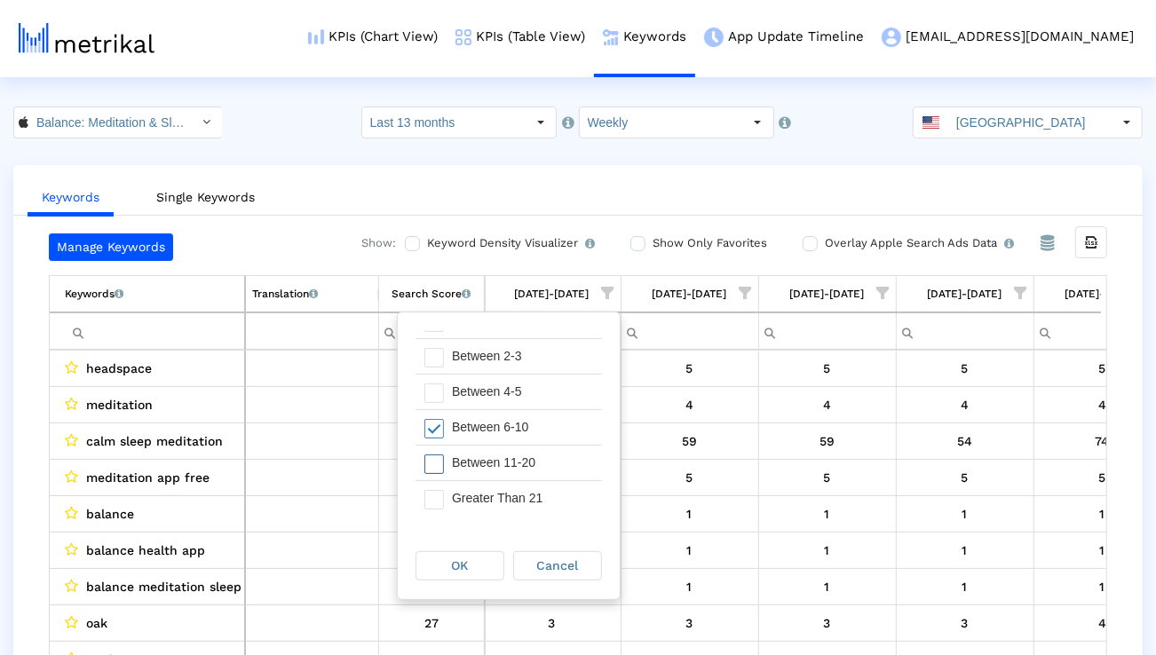
click at [525, 451] on div "Between 11-20" at bounding box center [522, 463] width 159 height 35
click at [523, 486] on div "Greater Than 21" at bounding box center [522, 498] width 159 height 35
click at [470, 570] on div "OK" at bounding box center [459, 566] width 87 height 28
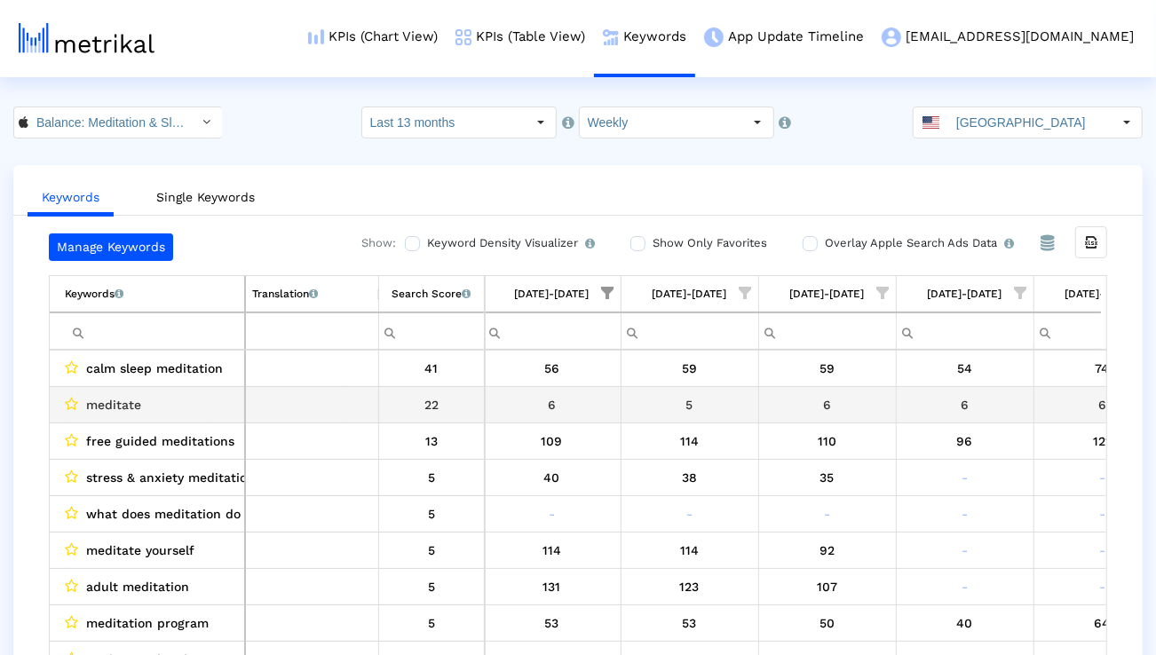
click at [114, 408] on span "meditate" at bounding box center [113, 404] width 55 height 23
copy span "meditate"
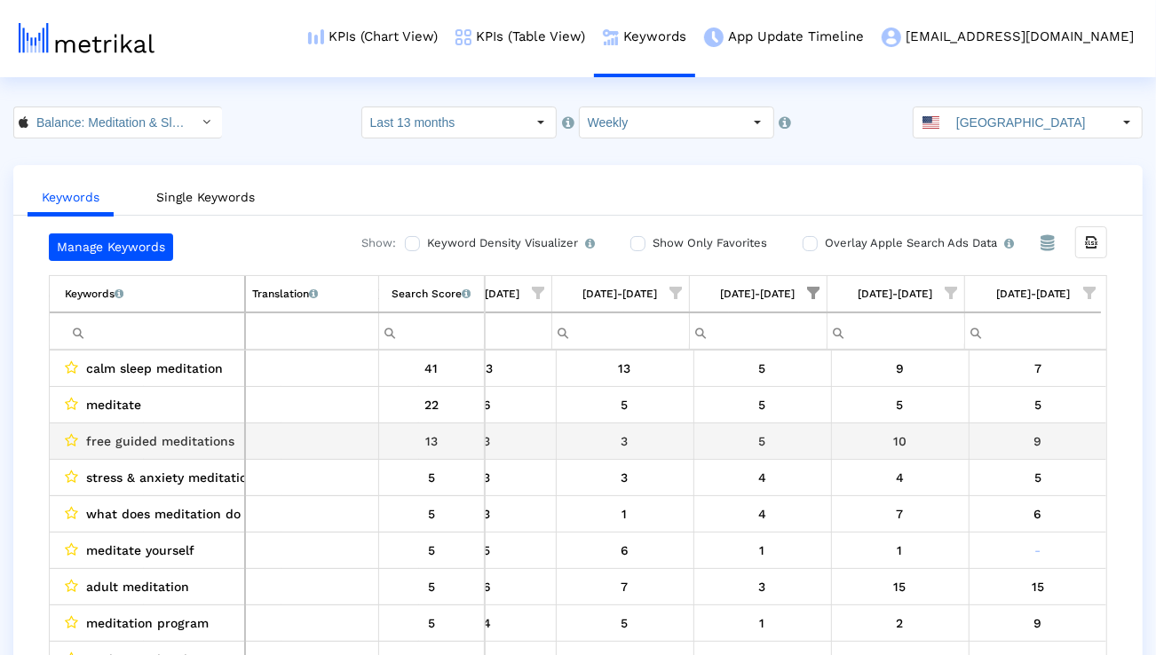
click at [212, 433] on span "free guided meditations" at bounding box center [160, 441] width 148 height 23
copy span "free guided meditations"
click at [212, 433] on span "free guided meditations" at bounding box center [160, 441] width 148 height 23
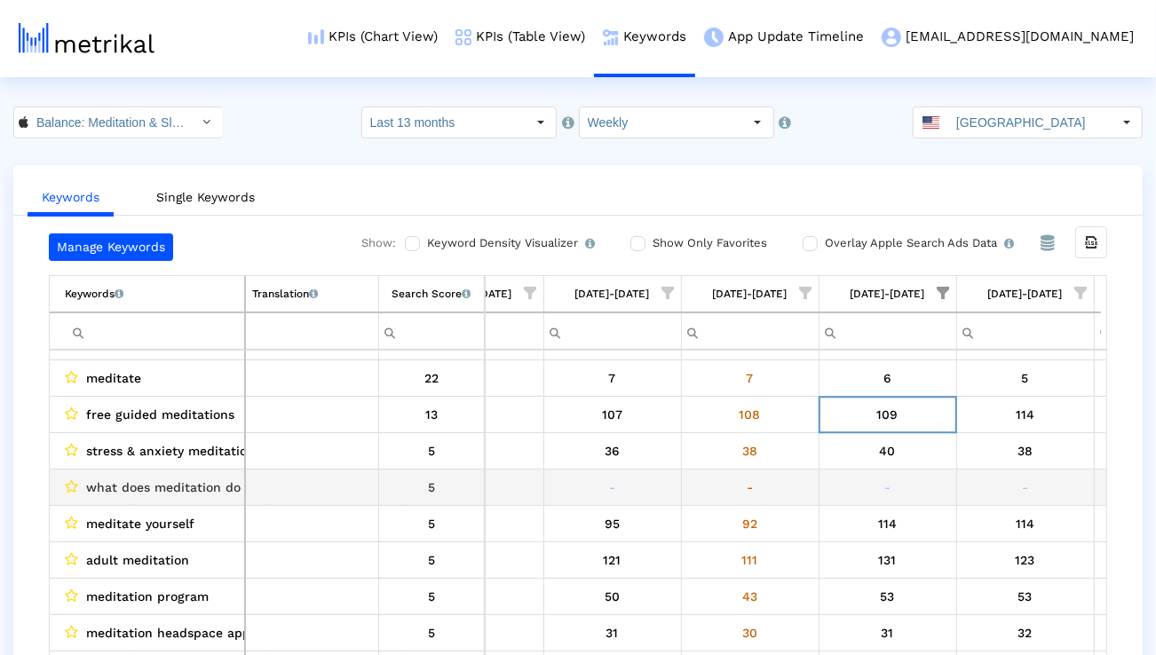
scroll to position [45, 0]
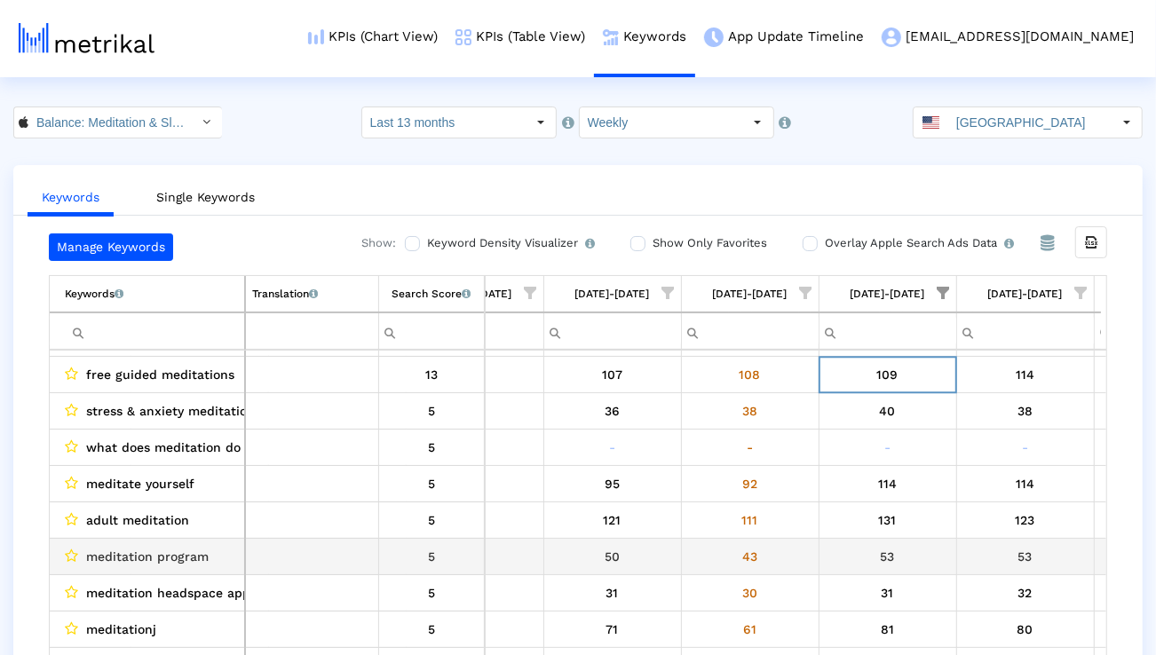
click at [145, 560] on span "meditation program" at bounding box center [147, 556] width 123 height 23
copy span "meditation program"
click at [868, 558] on div "53" at bounding box center [888, 556] width 124 height 23
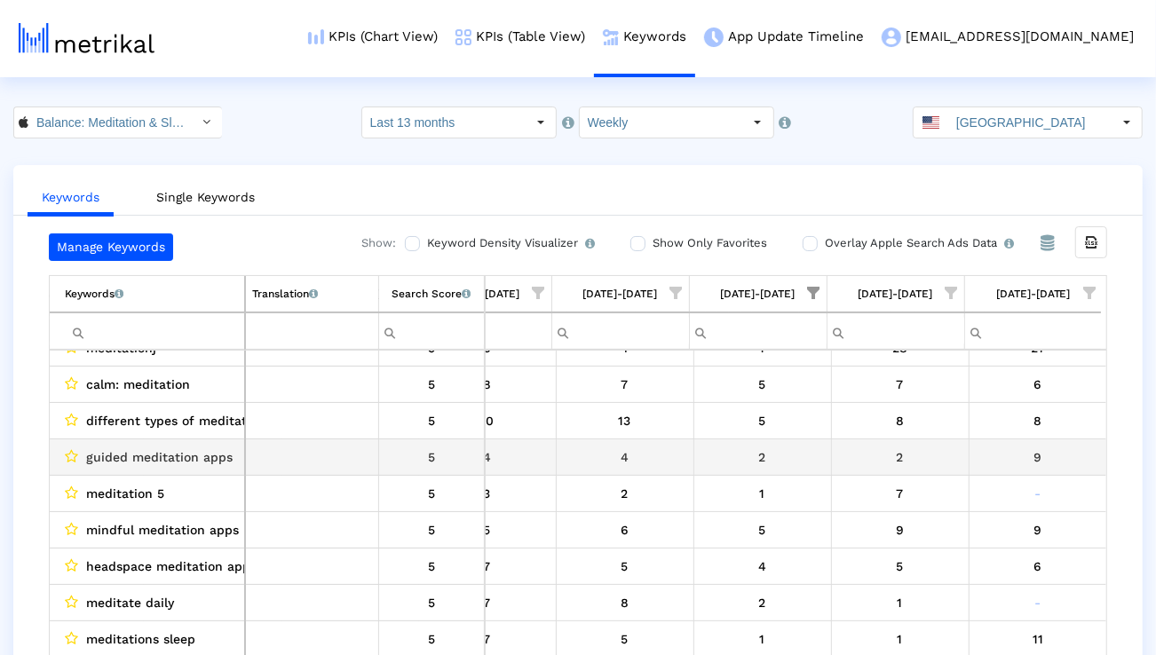
click at [213, 460] on span "guided meditation apps" at bounding box center [159, 457] width 146 height 23
copy span "guided meditation apps"
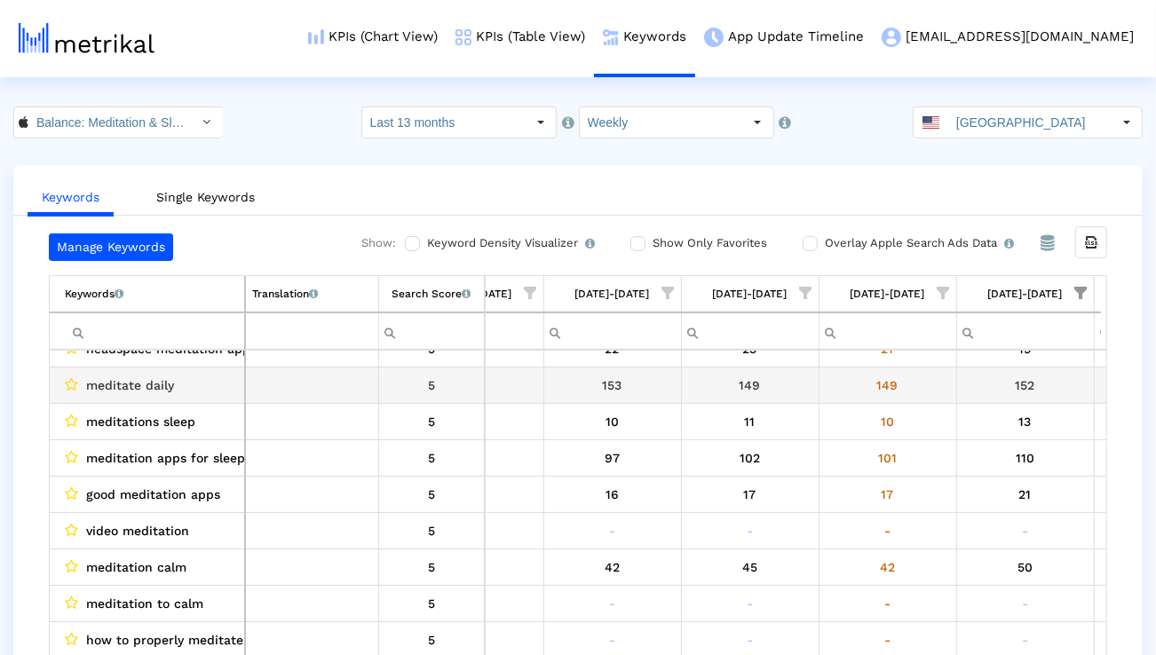
click at [147, 387] on span "meditate daily" at bounding box center [130, 385] width 88 height 23
copy span "meditate daily"
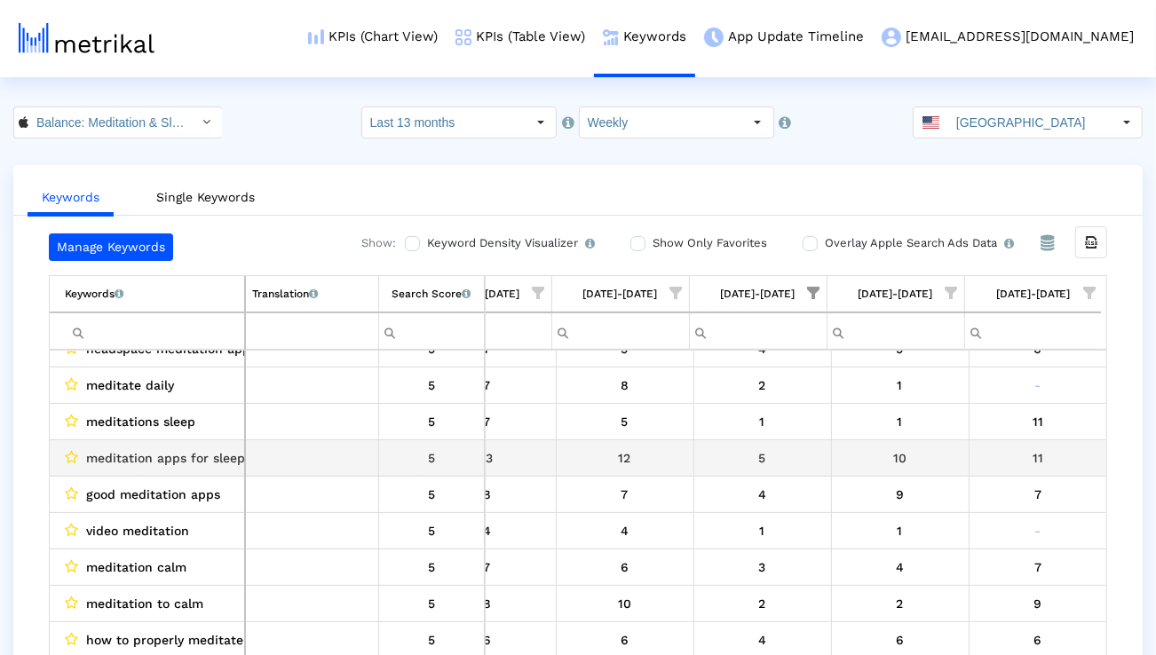
click at [161, 452] on span "meditation apps for sleep" at bounding box center [165, 458] width 159 height 23
copy span "meditation apps for sleep"
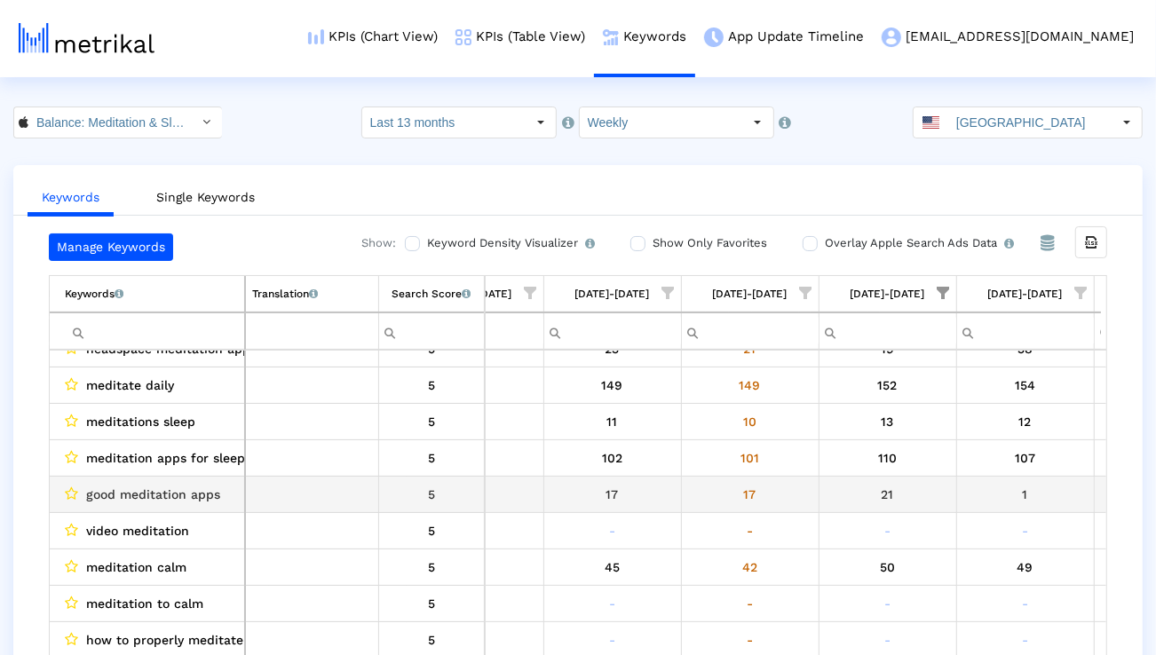
click at [190, 494] on span "good meditation apps" at bounding box center [153, 494] width 134 height 23
click at [190, 495] on span "good meditation apps" at bounding box center [153, 494] width 134 height 23
copy span "good meditation apps"
click at [190, 495] on span "good meditation apps" at bounding box center [153, 494] width 134 height 23
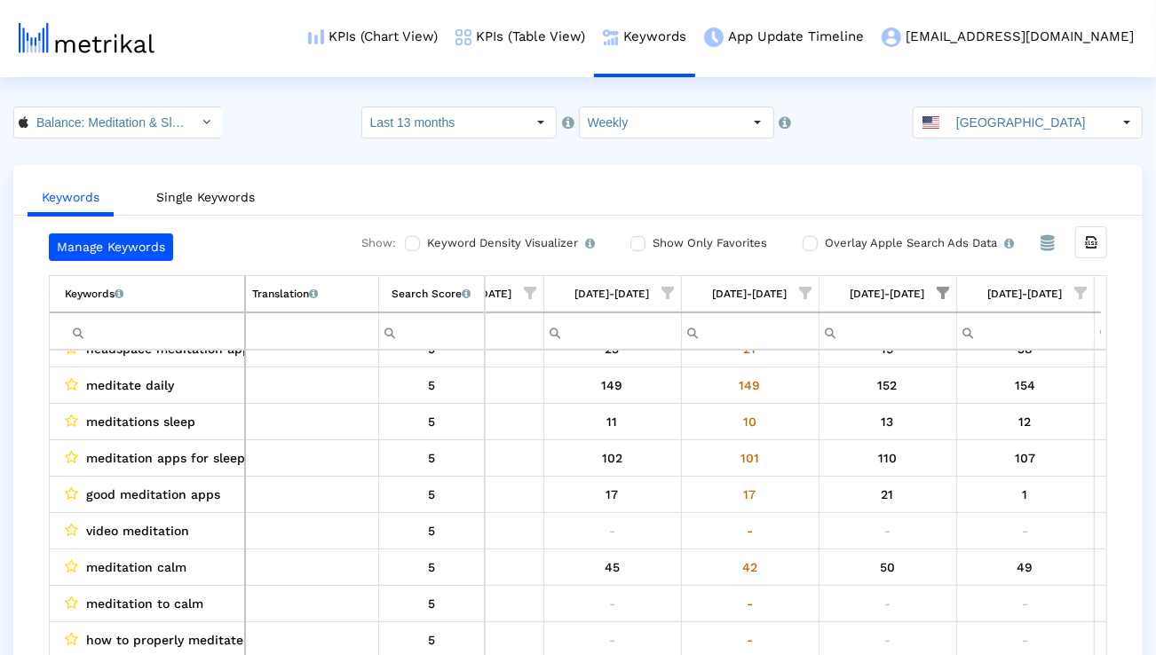
click at [943, 293] on span "Show filter options for column '12/22/24-12/28/24'" at bounding box center [943, 293] width 12 height 12
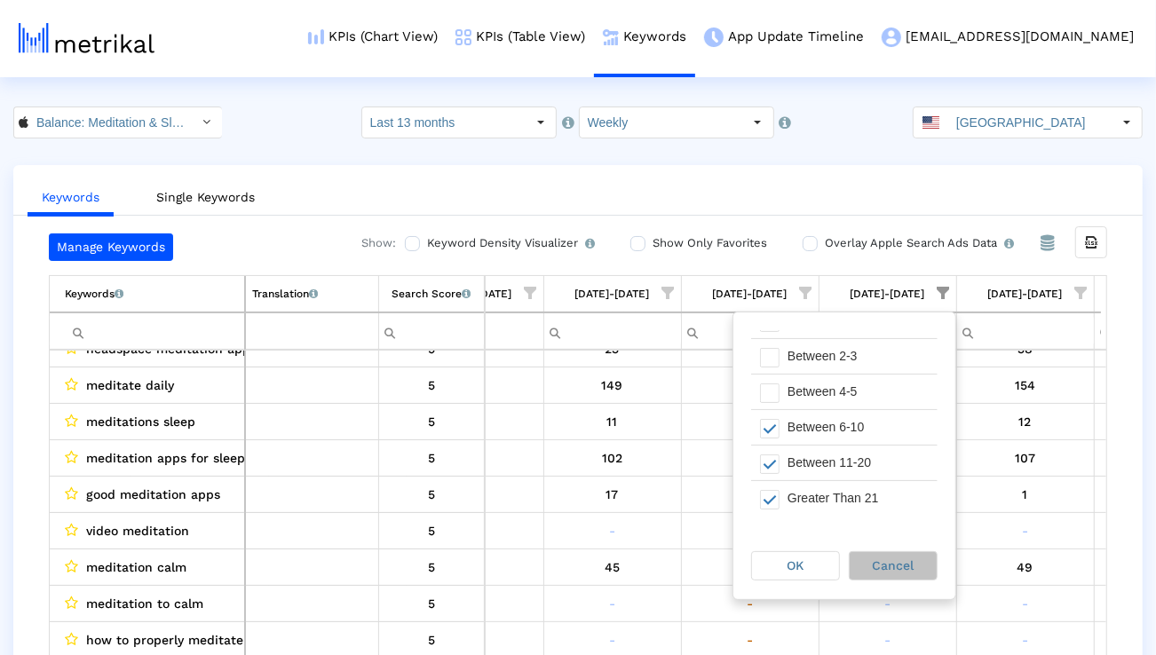
click at [874, 556] on div "Cancel" at bounding box center [893, 566] width 87 height 28
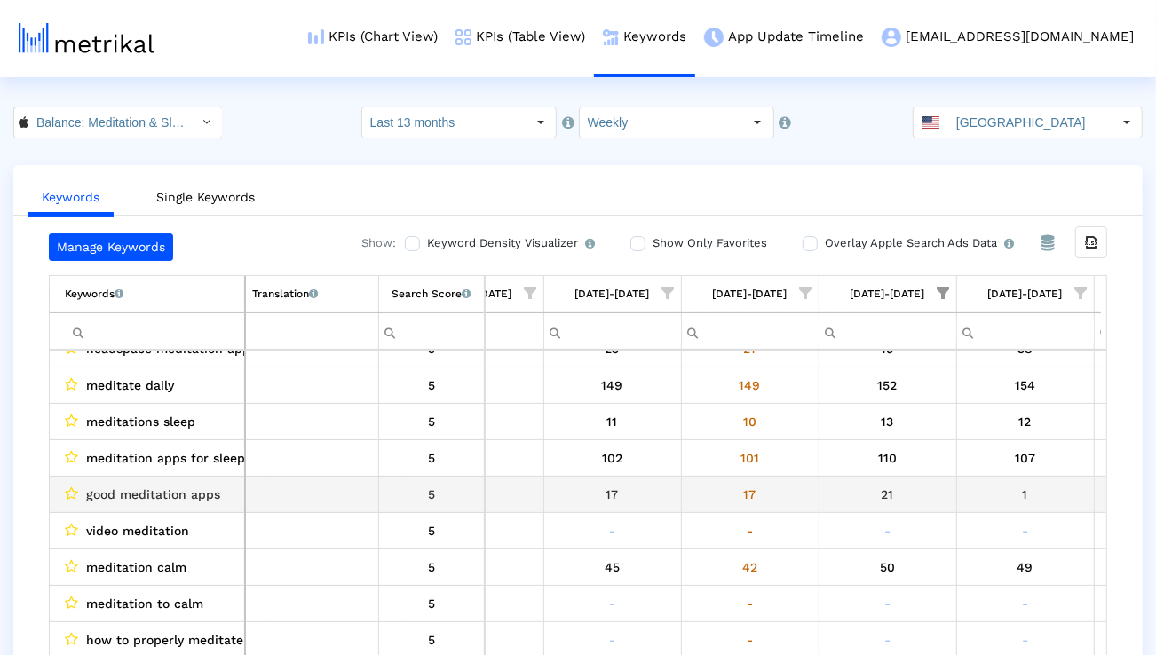
click at [847, 494] on div "21" at bounding box center [888, 494] width 124 height 23
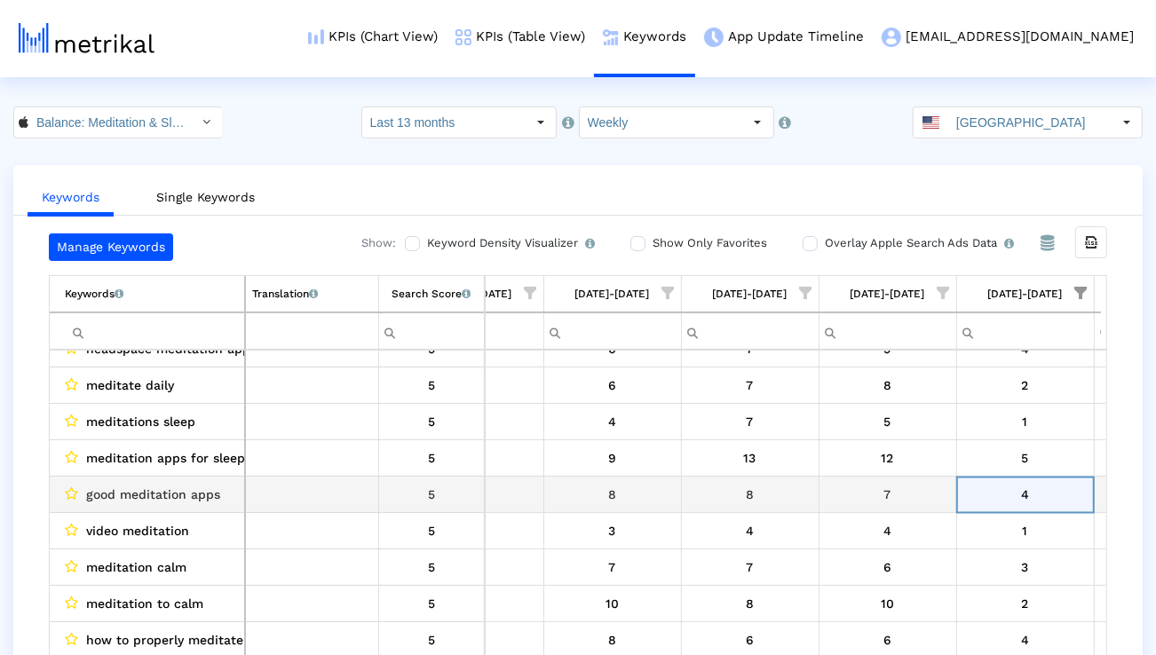
click at [195, 495] on span "good meditation apps" at bounding box center [153, 494] width 134 height 23
click at [194, 495] on span "good meditation apps" at bounding box center [153, 494] width 134 height 23
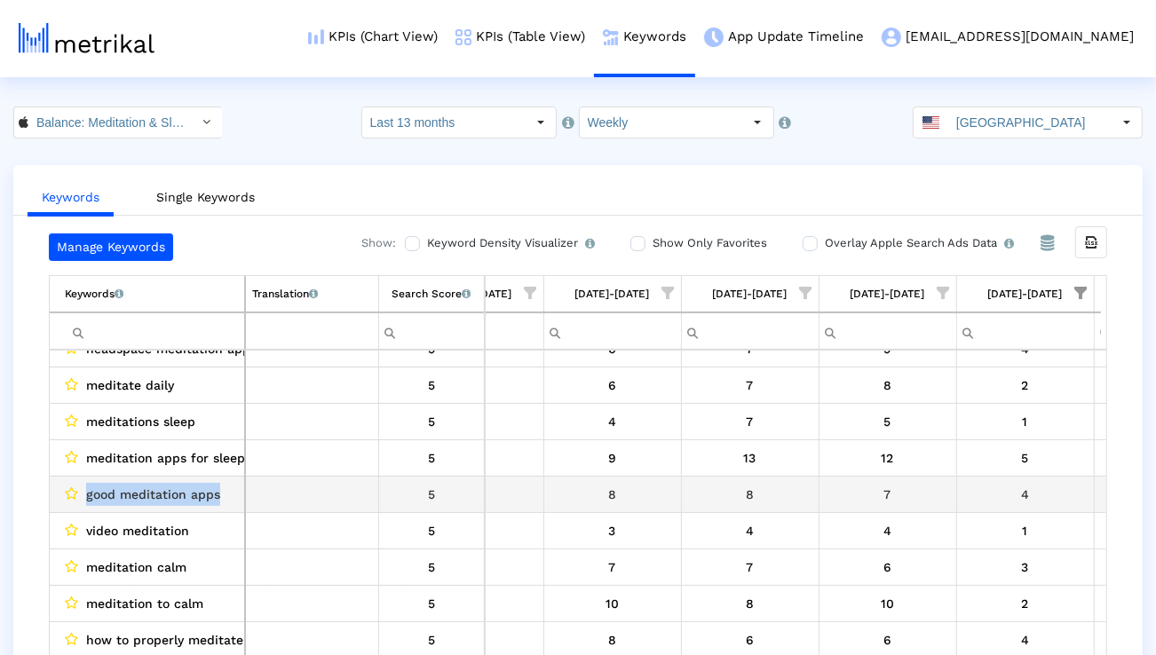
click at [194, 495] on span "good meditation apps" at bounding box center [153, 494] width 134 height 23
copy span "good meditation apps"
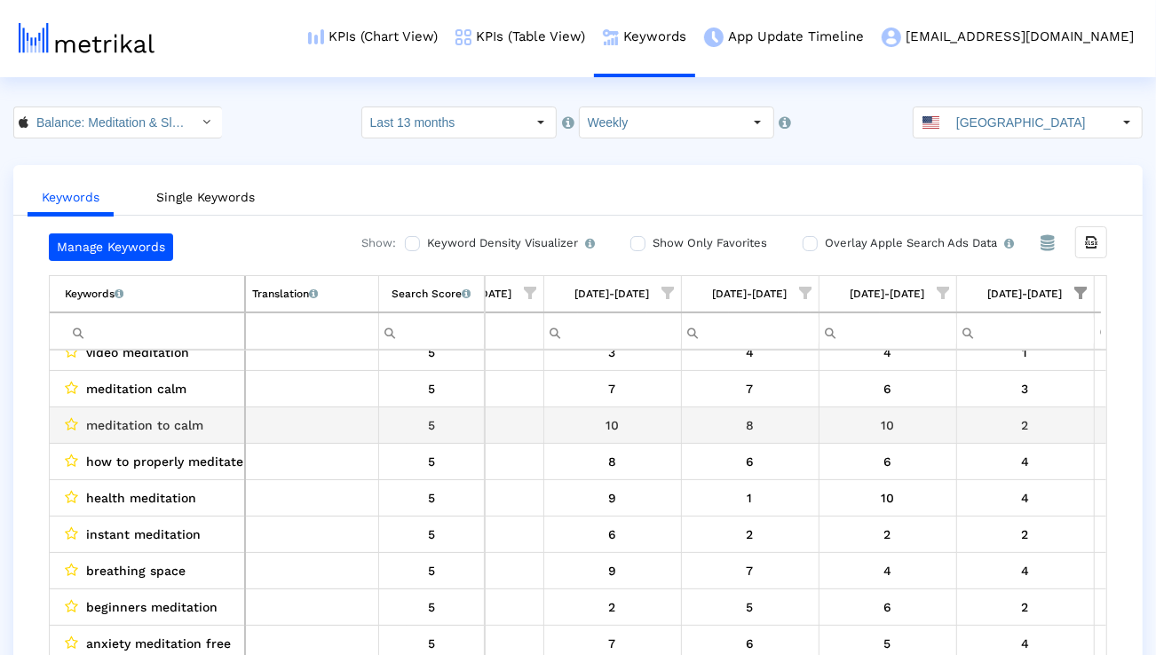
click at [185, 412] on td "meditation to calm" at bounding box center [147, 425] width 195 height 36
click at [174, 421] on span "meditation to calm" at bounding box center [144, 425] width 117 height 23
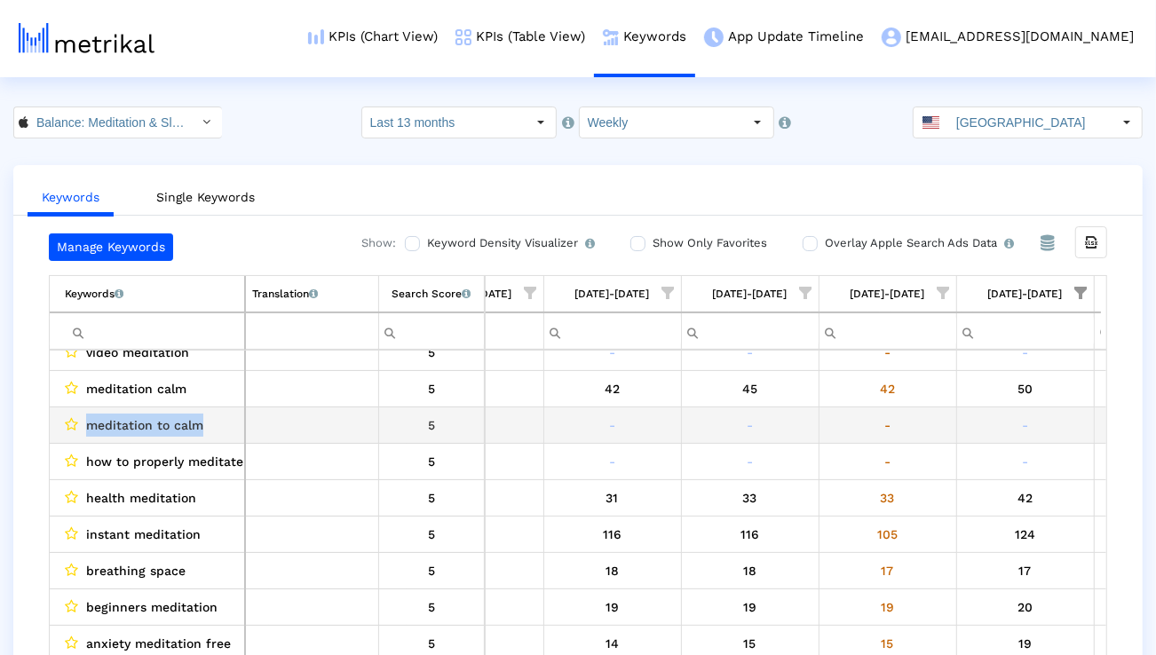
click at [174, 421] on span "meditation to calm" at bounding box center [144, 425] width 117 height 23
copy span "meditation to calm"
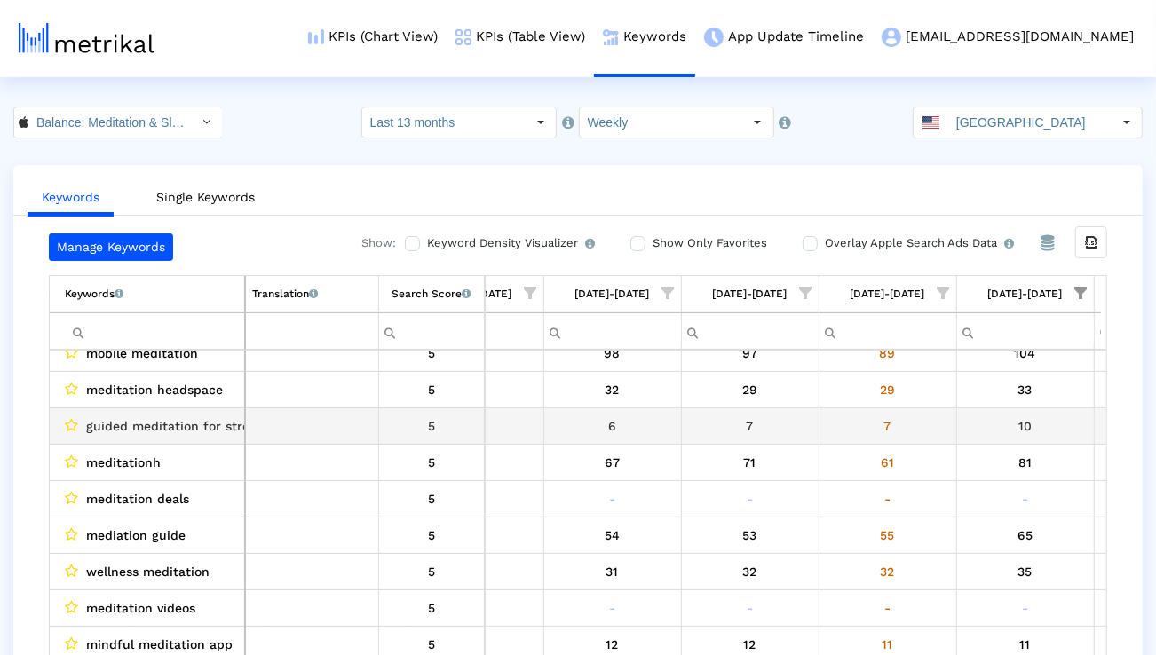
click at [205, 428] on span "guided meditation for stress" at bounding box center [174, 426] width 176 height 23
copy span "guided meditation for stress"
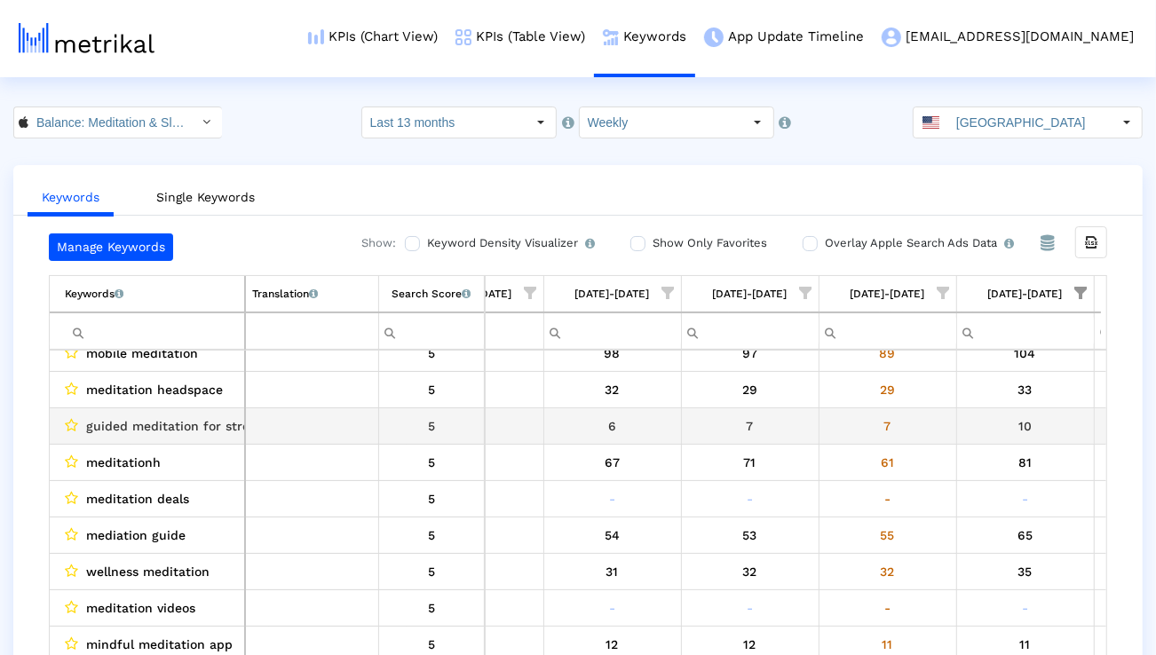
click at [988, 433] on div "10" at bounding box center [1025, 426] width 124 height 23
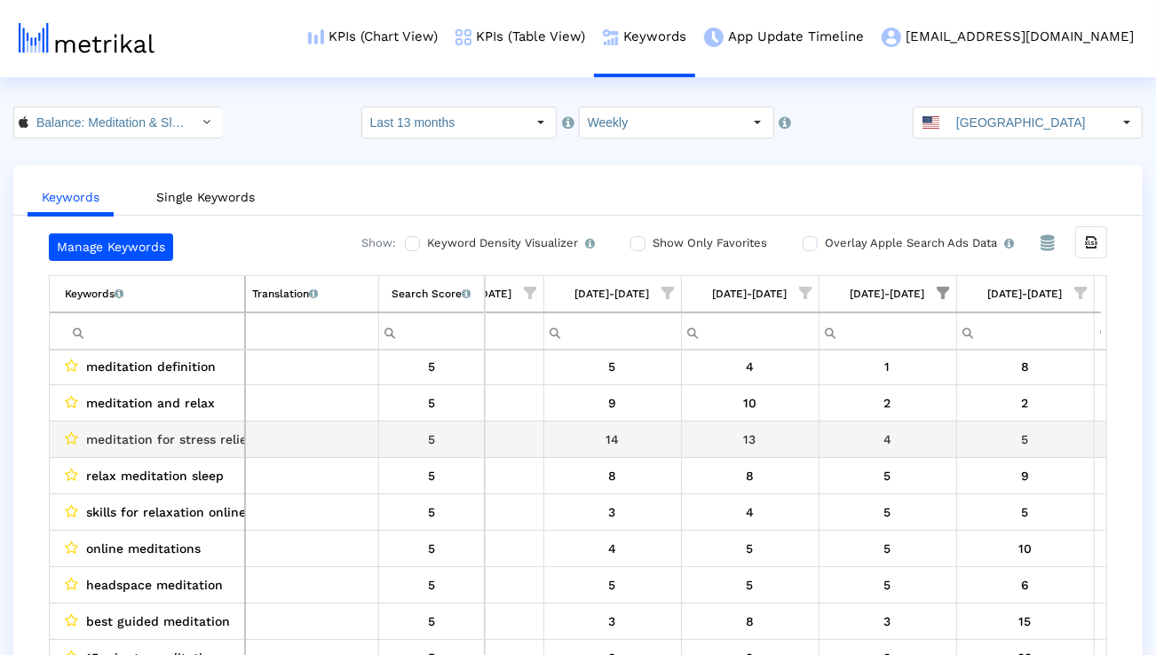
click at [217, 444] on span "meditation for stress relief" at bounding box center [169, 439] width 166 height 23
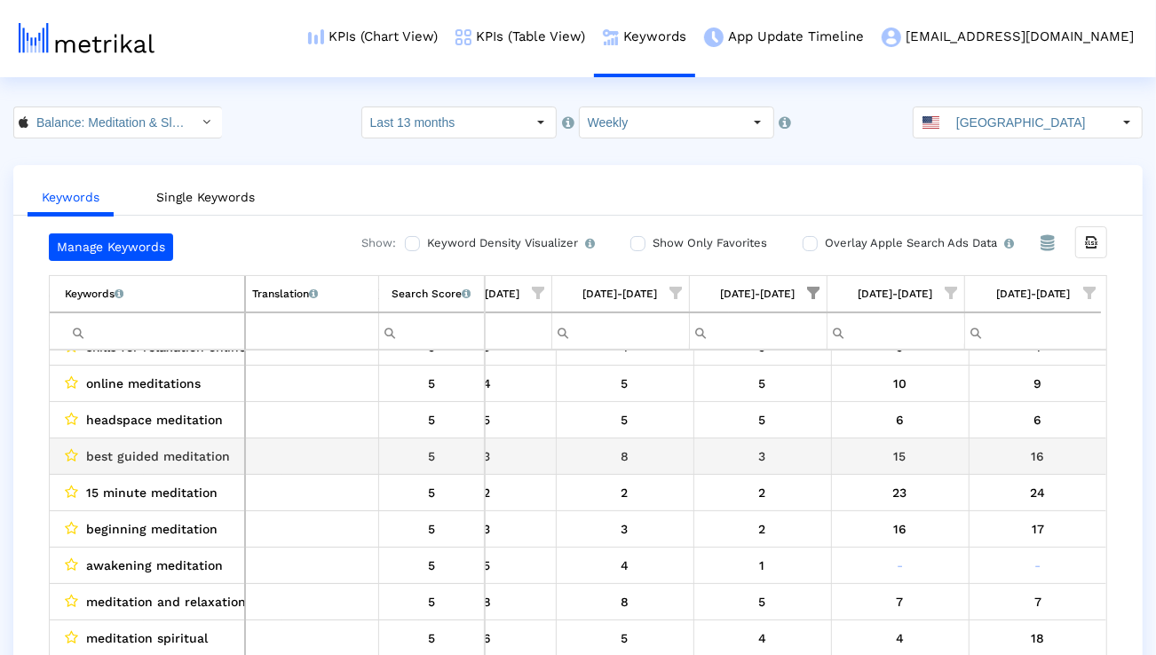
click at [219, 454] on span "best guided meditation" at bounding box center [158, 456] width 144 height 23
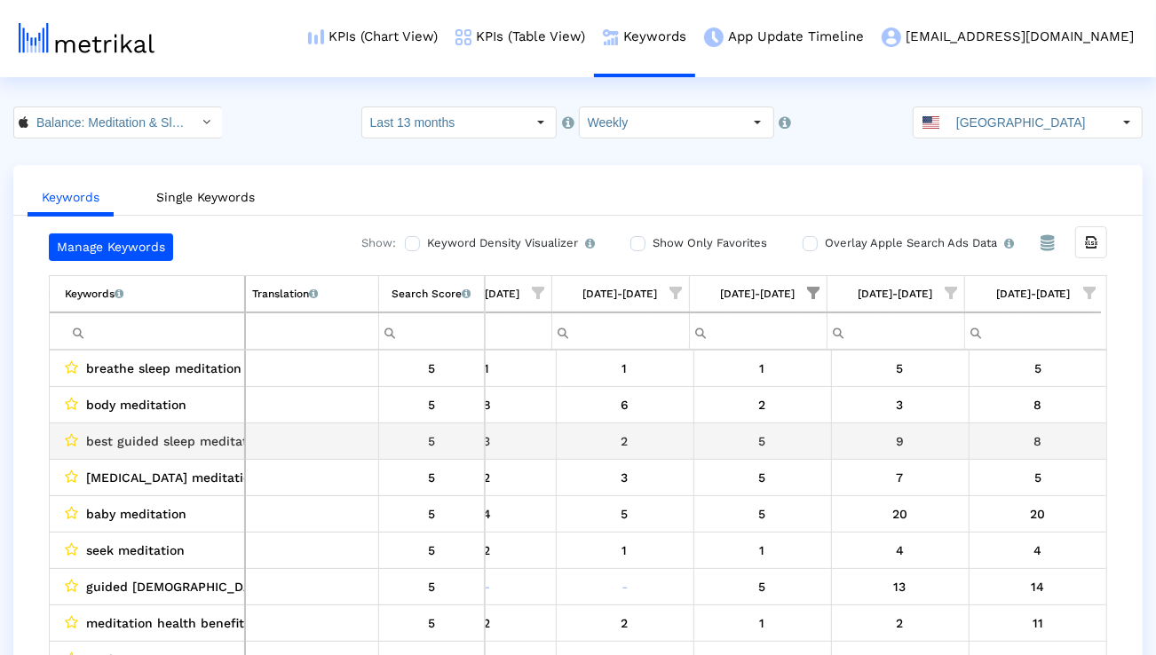
click at [227, 442] on span "best guided sleep meditation" at bounding box center [176, 441] width 180 height 23
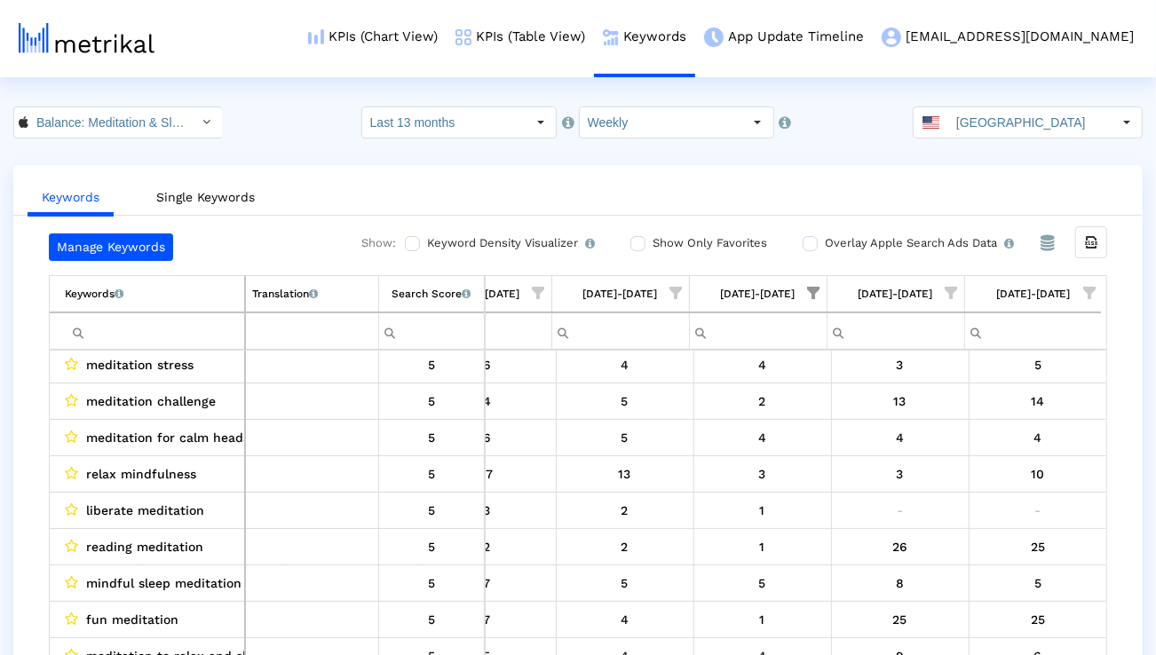
click at [189, 340] on input "Filter cell" at bounding box center [154, 331] width 179 height 29
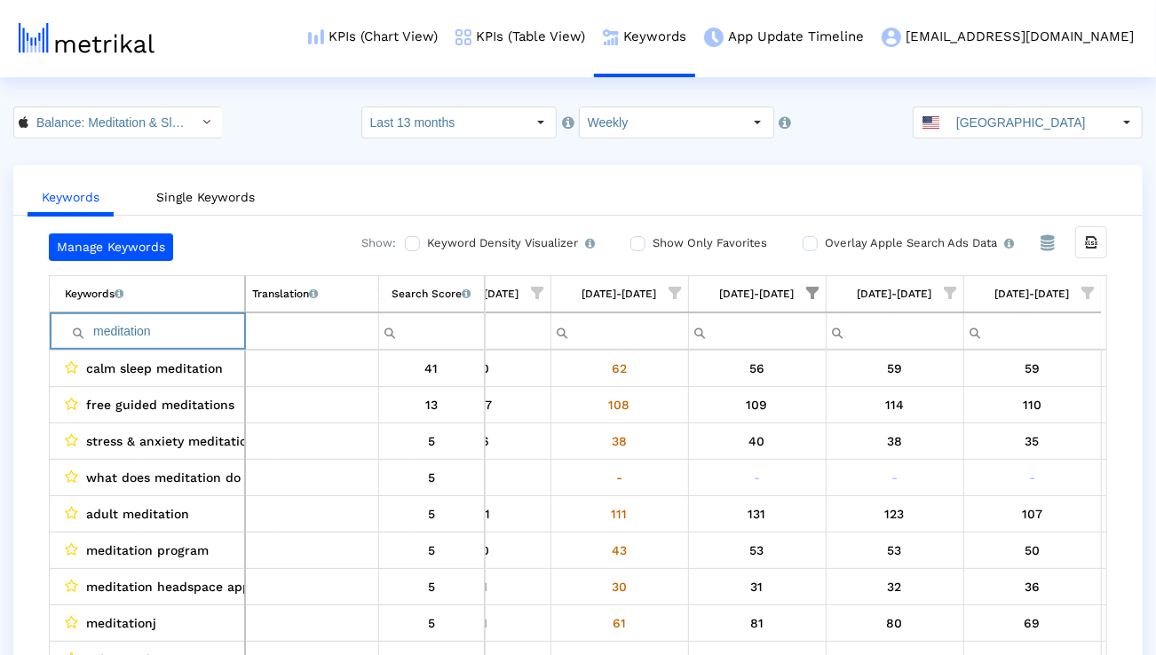
type input "meditation"
click at [811, 297] on span "Show filter options for column '12/22/24-12/28/24'" at bounding box center [813, 293] width 12 height 12
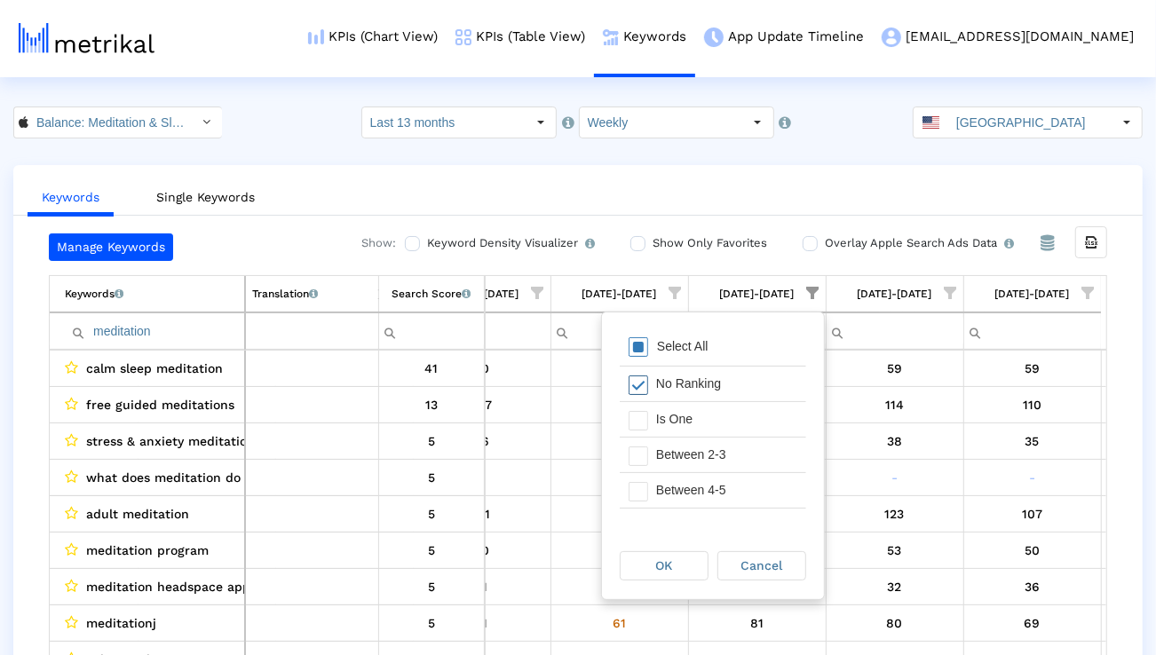
click at [728, 352] on div "Select All" at bounding box center [713, 348] width 186 height 36
click at [644, 416] on span "Filter options" at bounding box center [639, 421] width 20 height 20
click at [682, 571] on div "OK" at bounding box center [664, 566] width 87 height 28
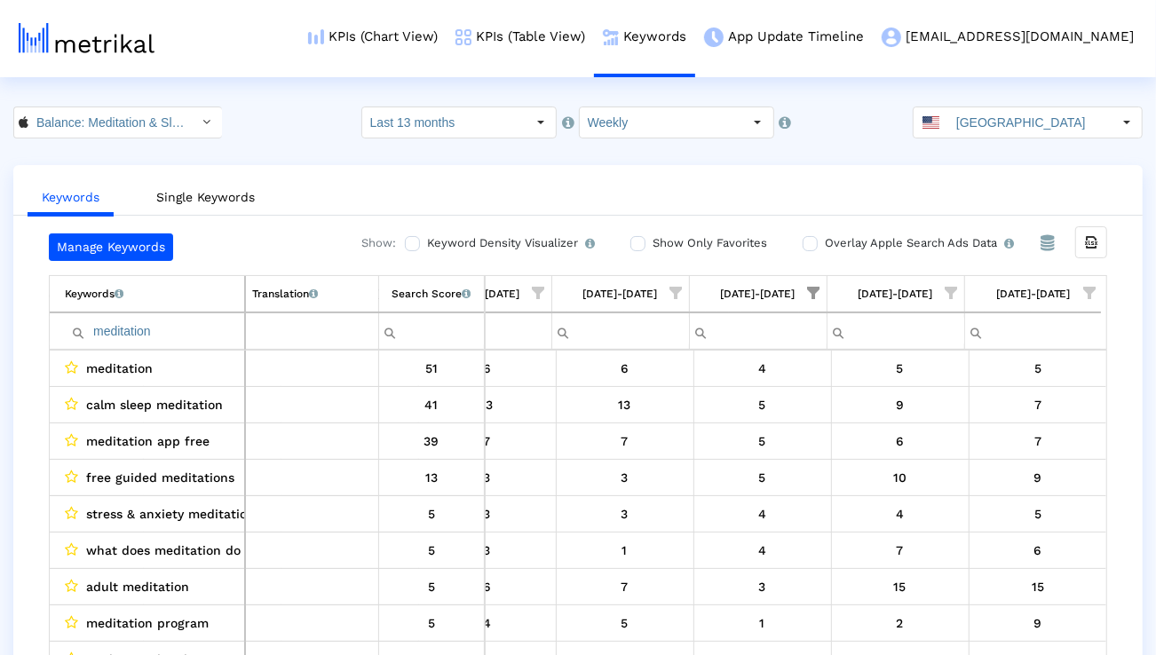
click at [808, 288] on span "Show filter options for column '08/31/25-09/06/25'" at bounding box center [814, 293] width 12 height 12
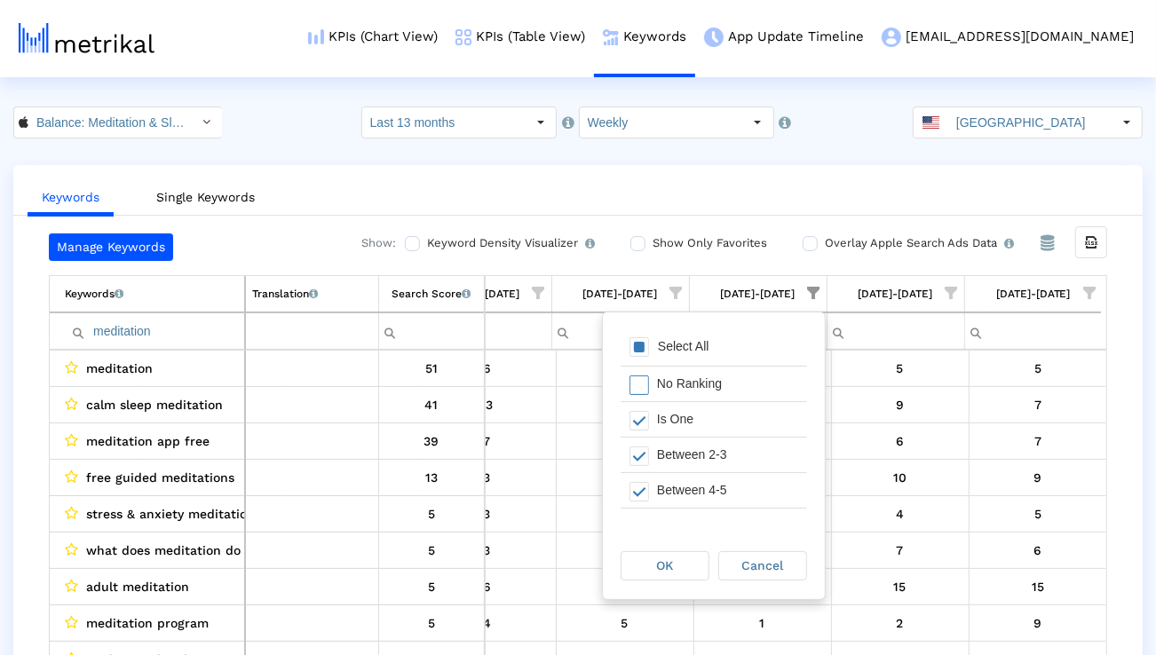
click at [762, 349] on div "Select All" at bounding box center [714, 348] width 186 height 36
click at [761, 349] on div "Select All" at bounding box center [714, 348] width 186 height 36
click at [720, 415] on div "Is One" at bounding box center [727, 419] width 159 height 35
click at [652, 563] on div "OK" at bounding box center [664, 566] width 87 height 28
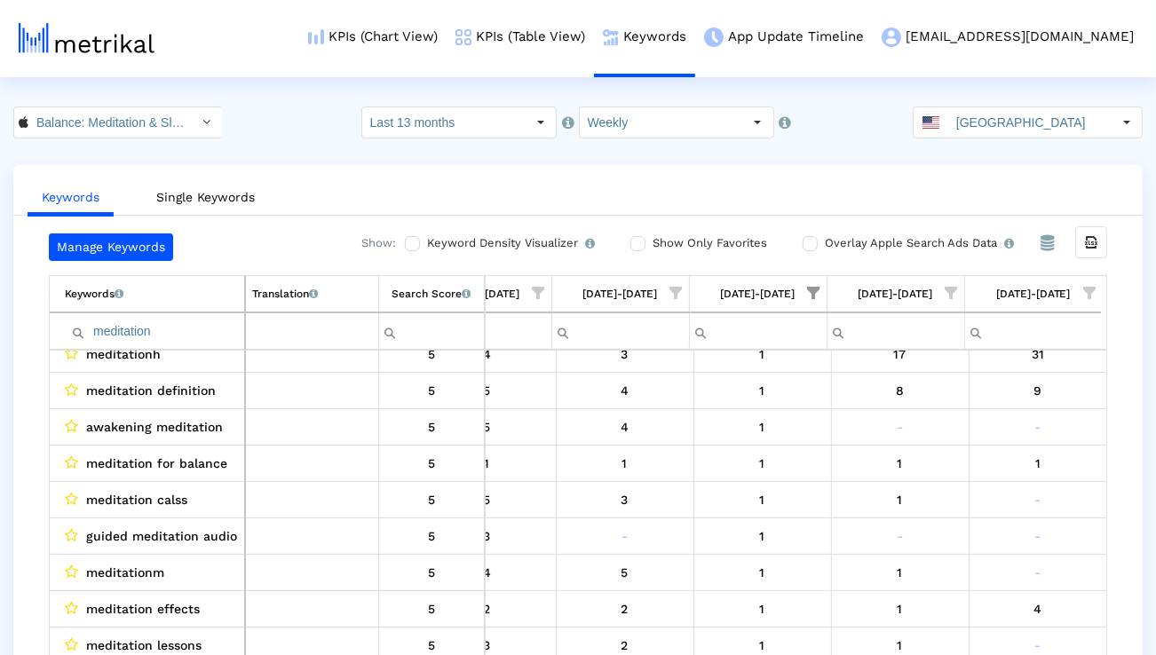
click at [175, 332] on input "meditation" at bounding box center [154, 331] width 179 height 29
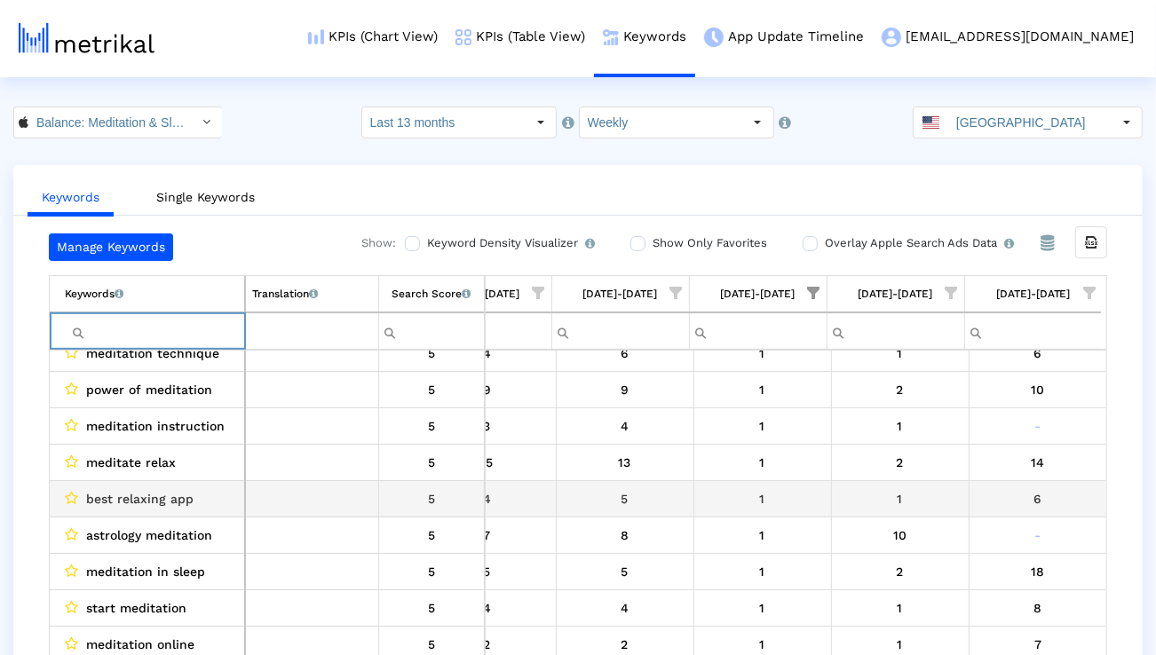
click at [163, 505] on span "best relaxing app" at bounding box center [139, 498] width 107 height 23
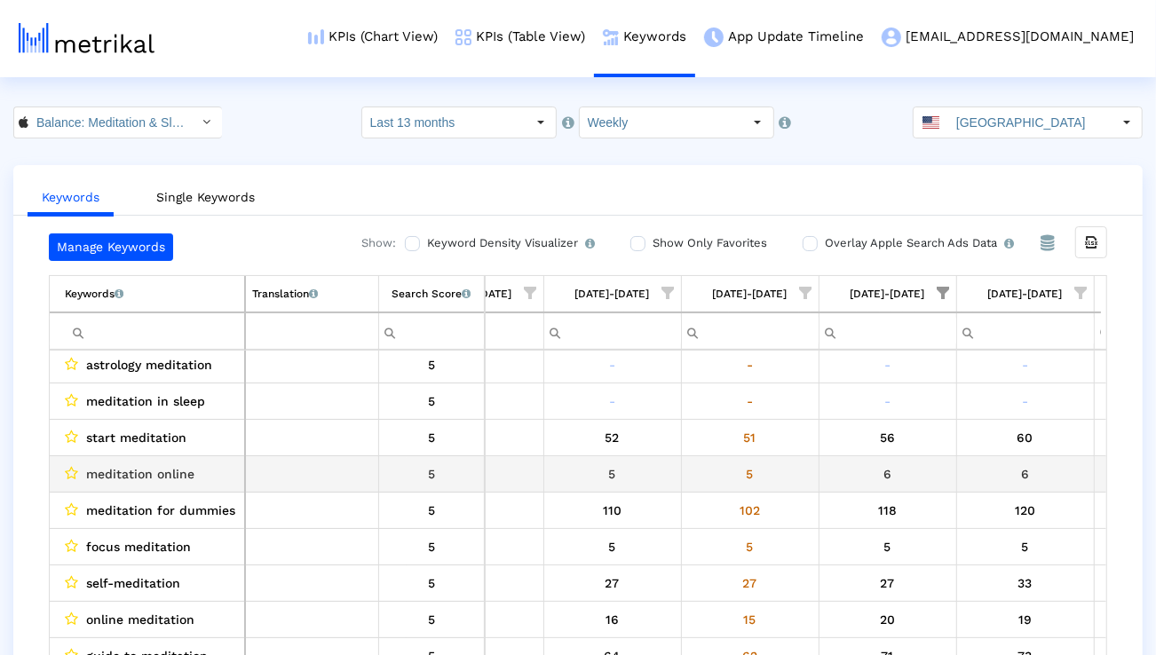
click at [172, 473] on span "meditation online" at bounding box center [140, 474] width 108 height 23
click at [171, 473] on span "meditation online" at bounding box center [140, 474] width 108 height 23
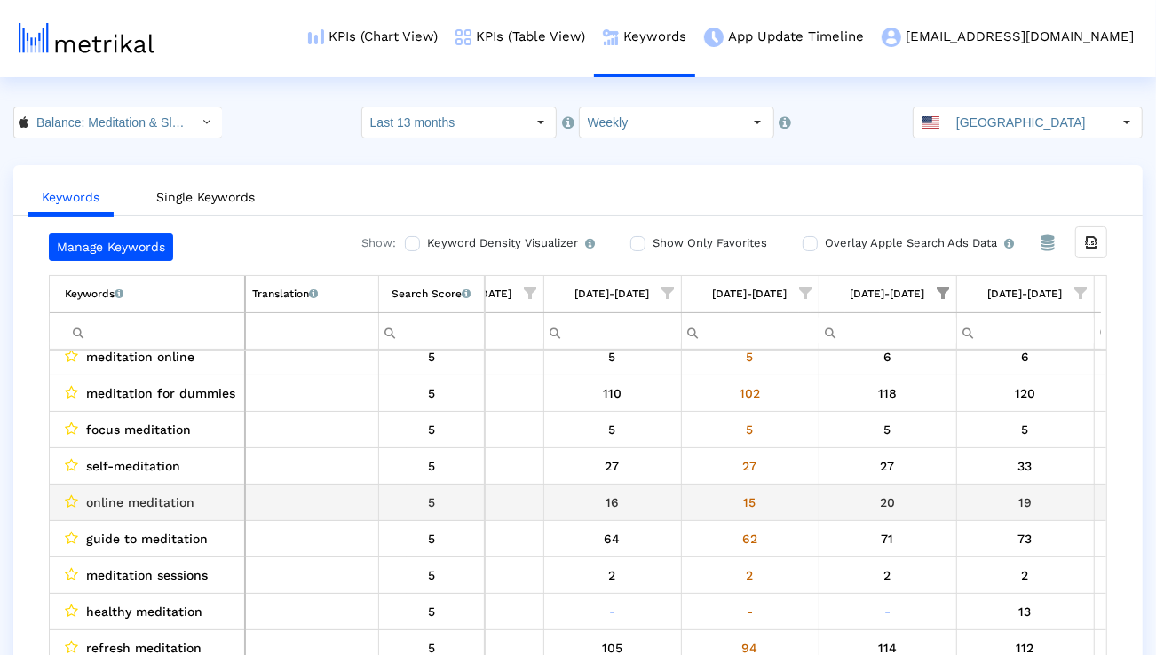
click at [185, 501] on span "online meditation" at bounding box center [140, 502] width 108 height 23
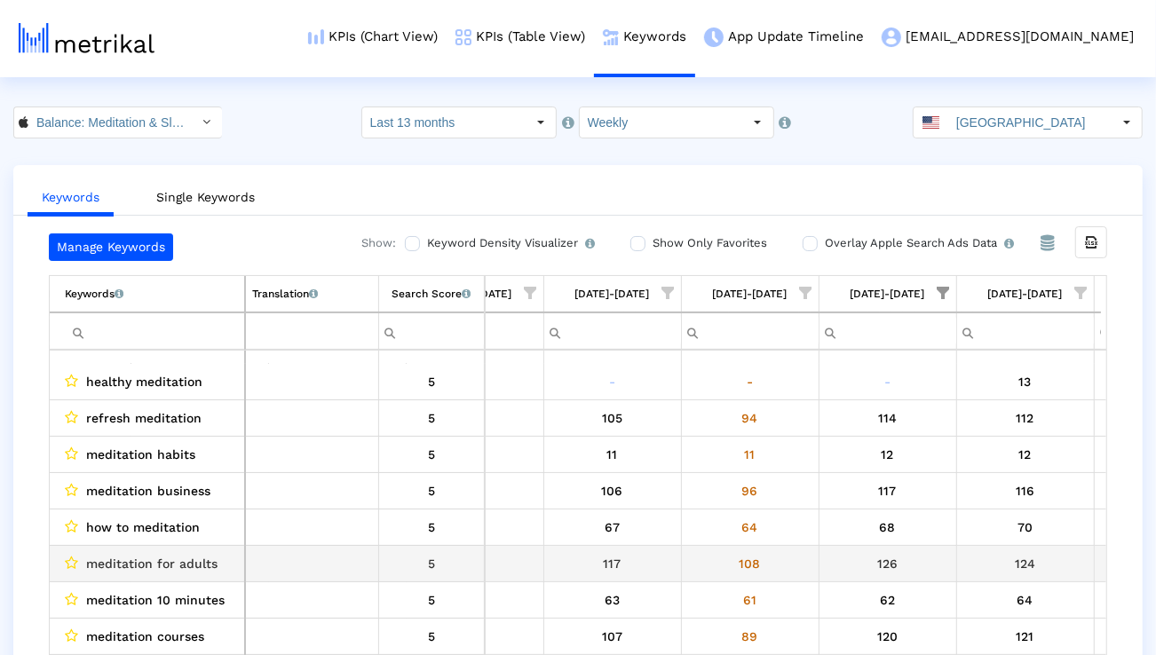
scroll to position [2916, 0]
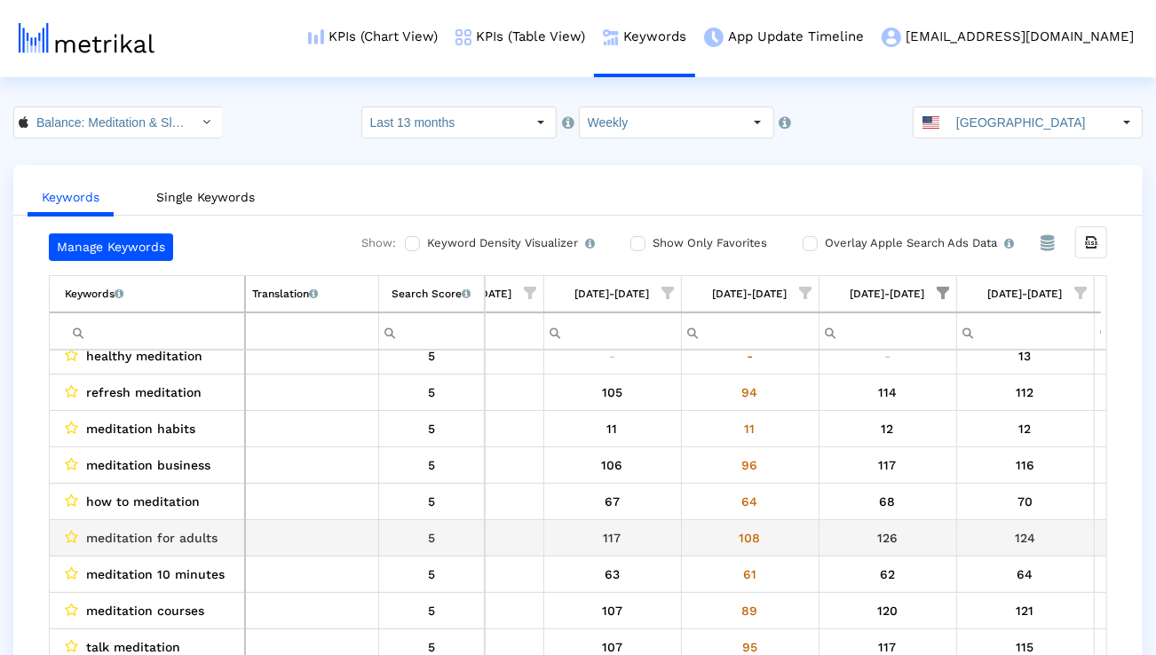
click at [194, 535] on span "meditation for adults" at bounding box center [151, 537] width 131 height 23
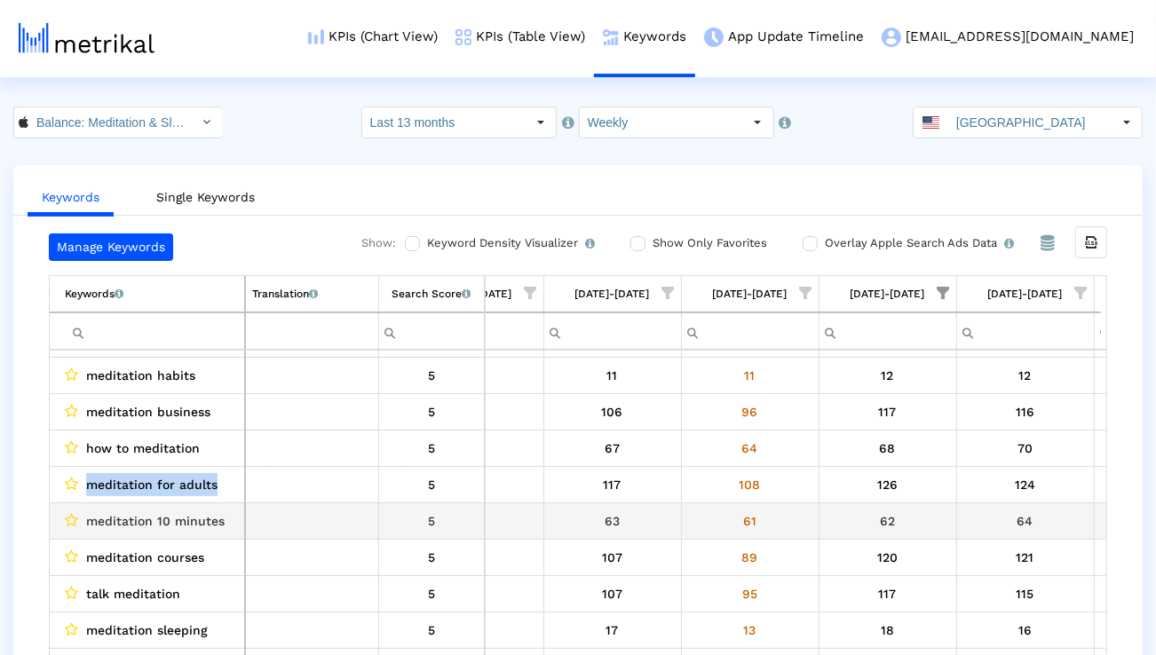
scroll to position [3004, 0]
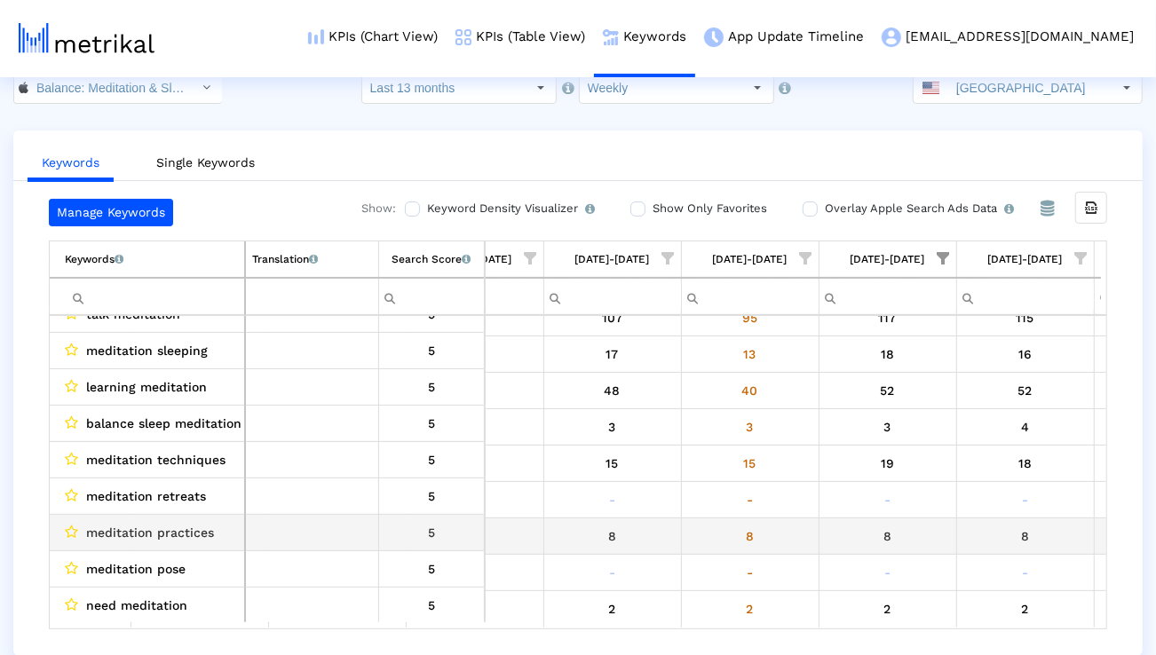
click at [192, 532] on span "meditation practices" at bounding box center [150, 532] width 128 height 23
